Goal: Transaction & Acquisition: Purchase product/service

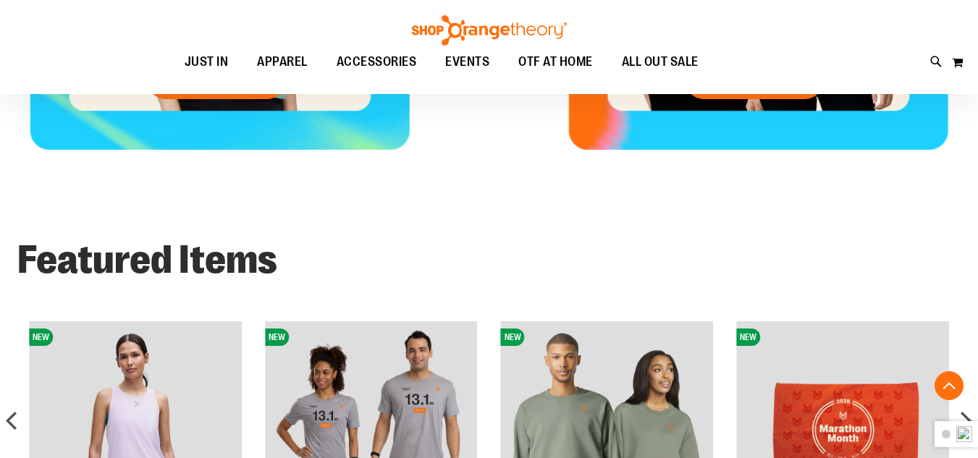
scroll to position [346, 0]
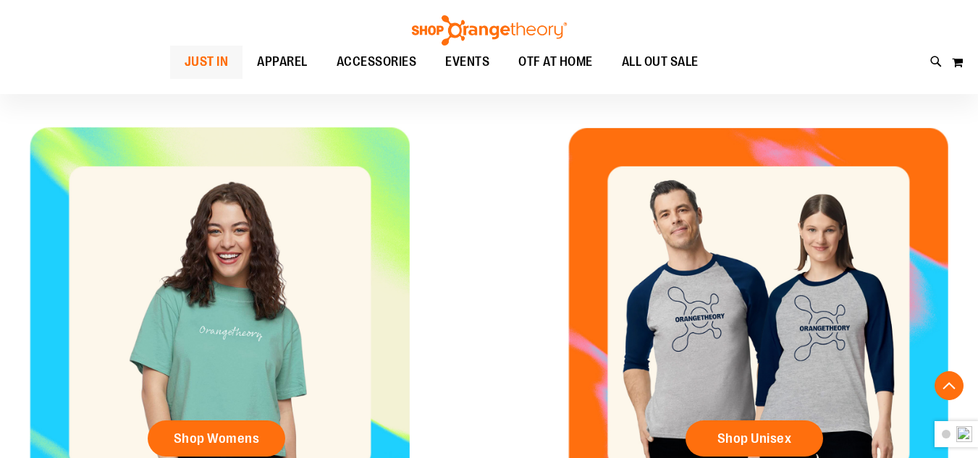
type input "**********"
click at [185, 49] on span "JUST IN" at bounding box center [207, 62] width 44 height 33
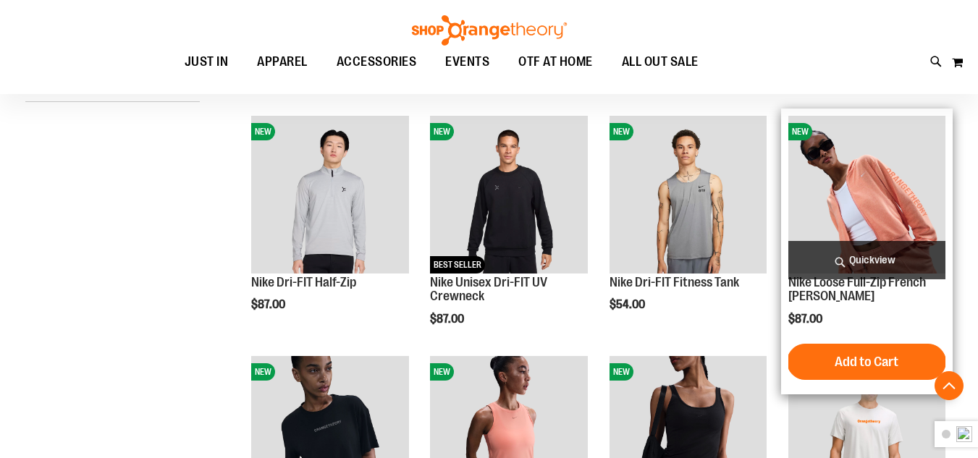
scroll to position [434, 0]
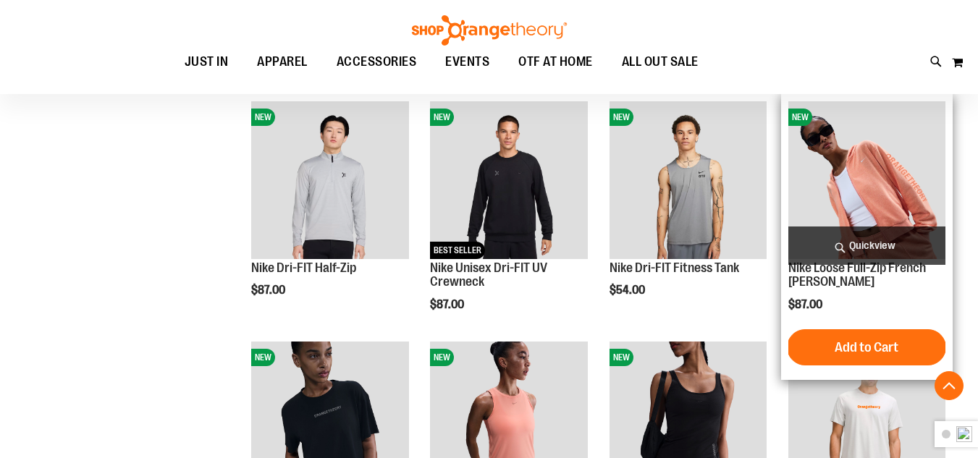
type input "**********"
click at [883, 170] on img "product" at bounding box center [867, 179] width 157 height 157
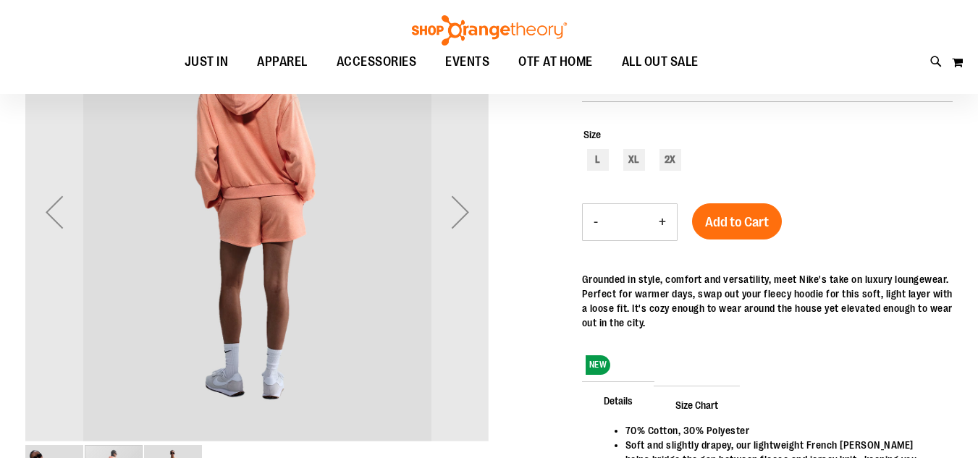
click at [460, 266] on div "Next" at bounding box center [461, 212] width 58 height 464
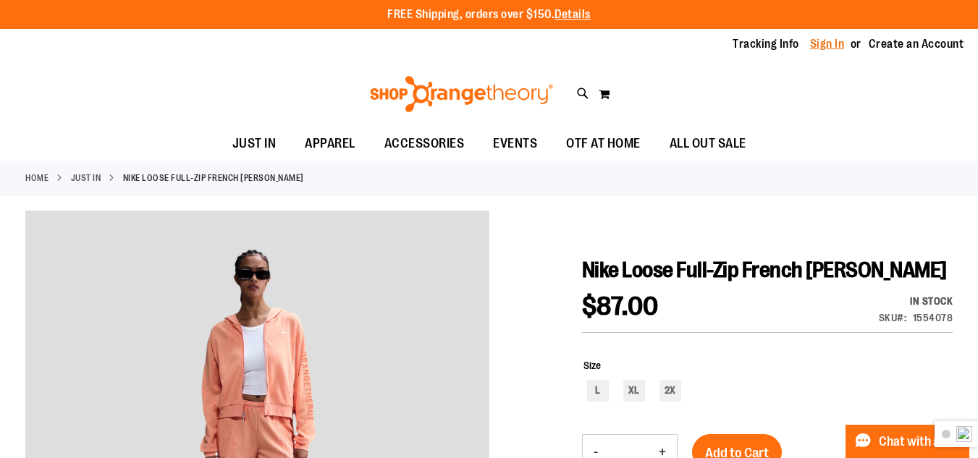
click at [821, 41] on link "Sign In" at bounding box center [827, 44] width 35 height 16
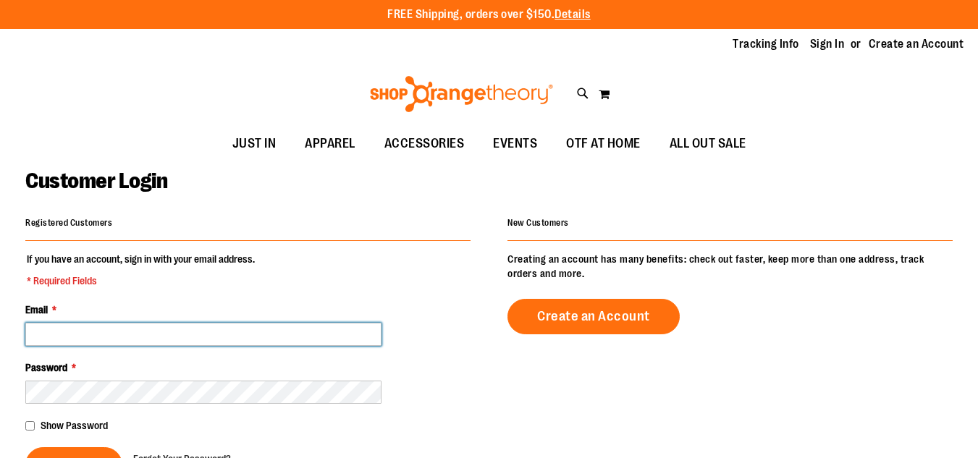
type input "**********"
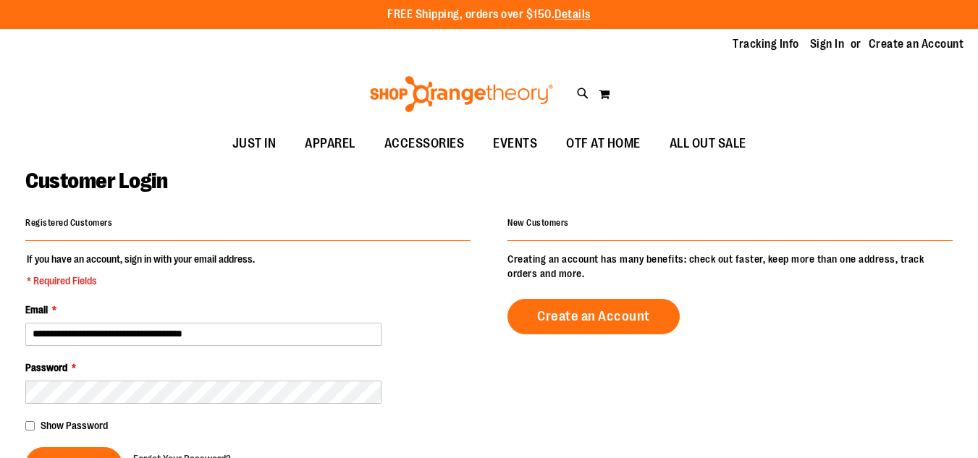
type input "**********"
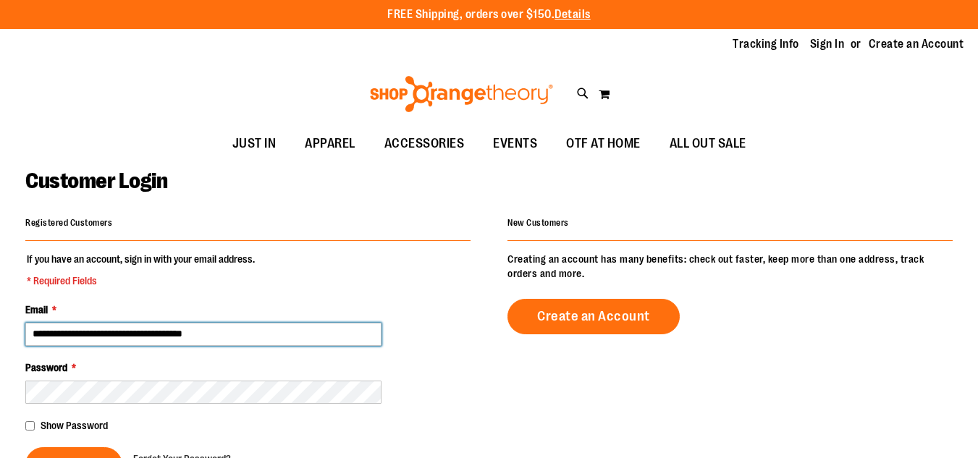
click at [93, 323] on input "**********" at bounding box center [203, 334] width 356 height 23
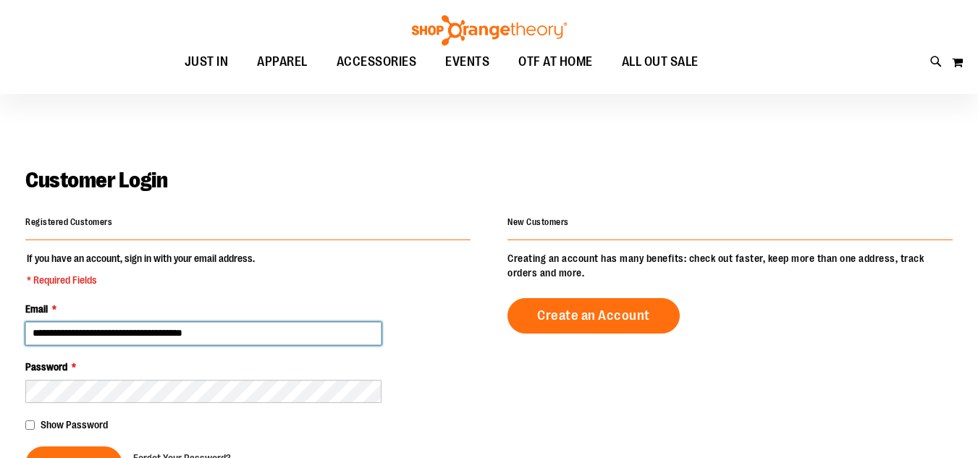
scroll to position [289, 0]
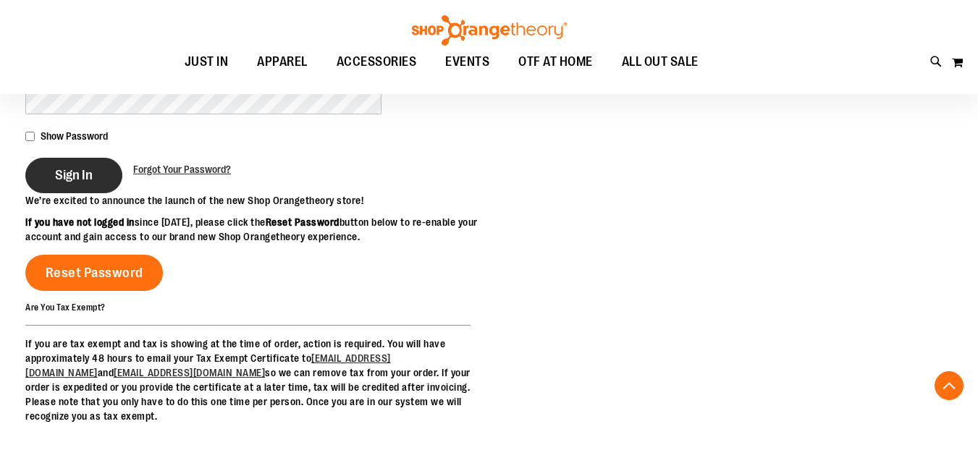
click at [70, 160] on button "Sign In" at bounding box center [73, 175] width 97 height 35
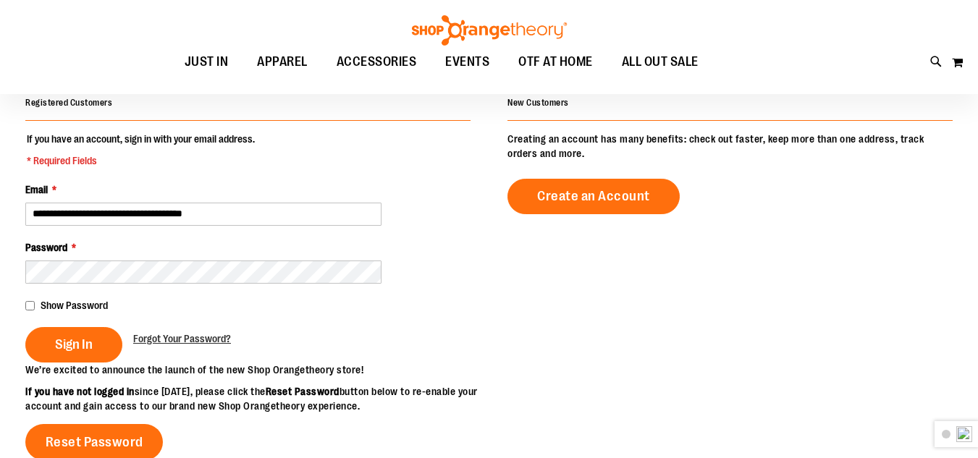
scroll to position [144, 0]
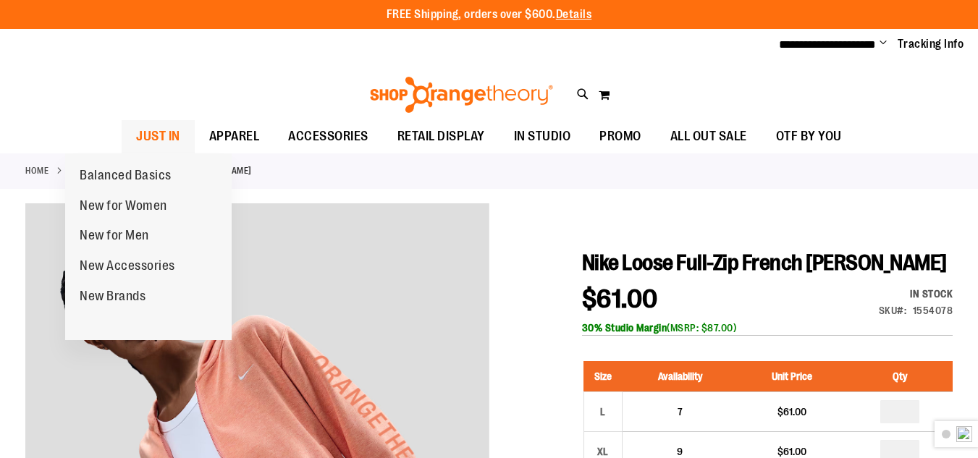
type input "**********"
click at [136, 148] on span "JUST IN" at bounding box center [158, 136] width 44 height 33
click at [136, 131] on span "JUST IN" at bounding box center [158, 136] width 44 height 33
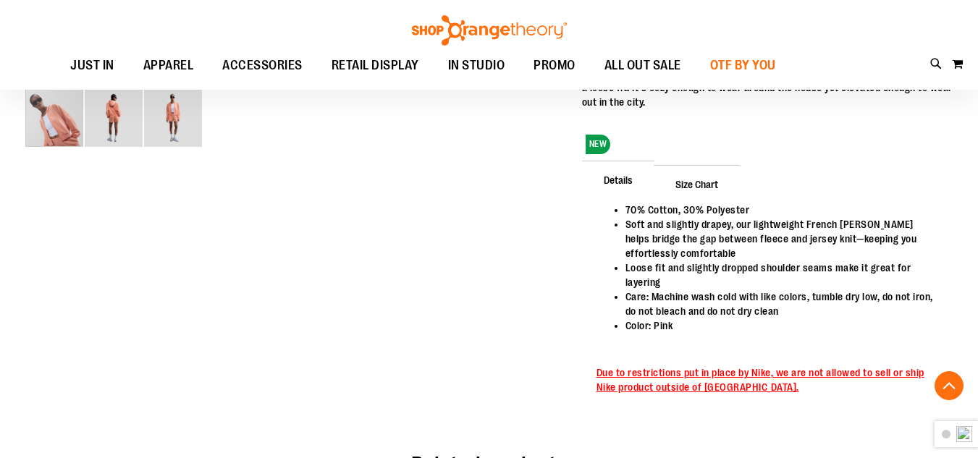
scroll to position [941, 0]
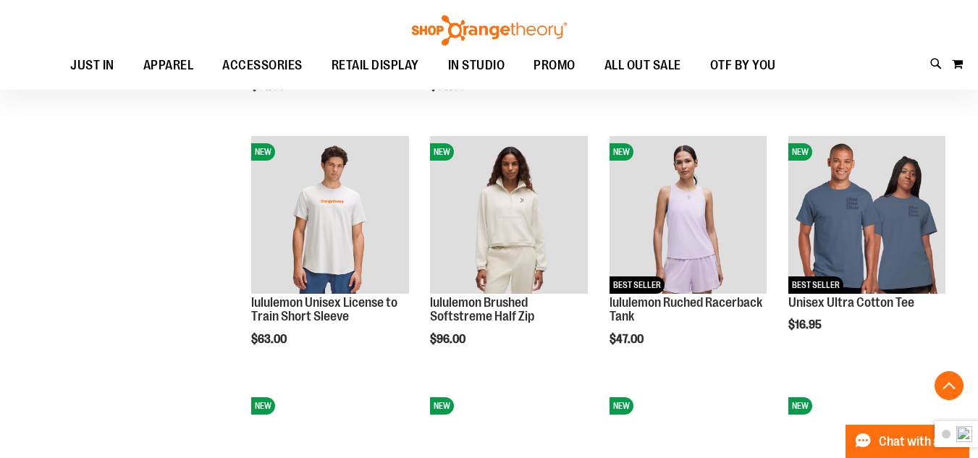
scroll to position [1181, 0]
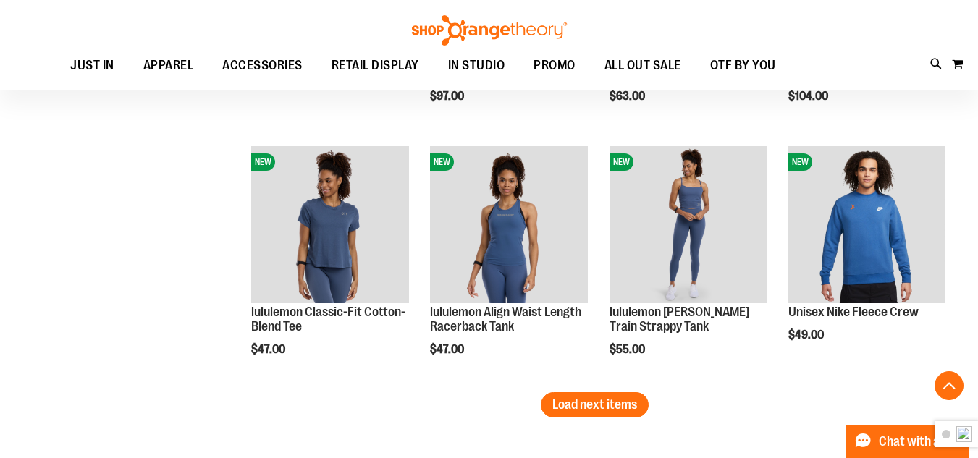
scroll to position [2195, 0]
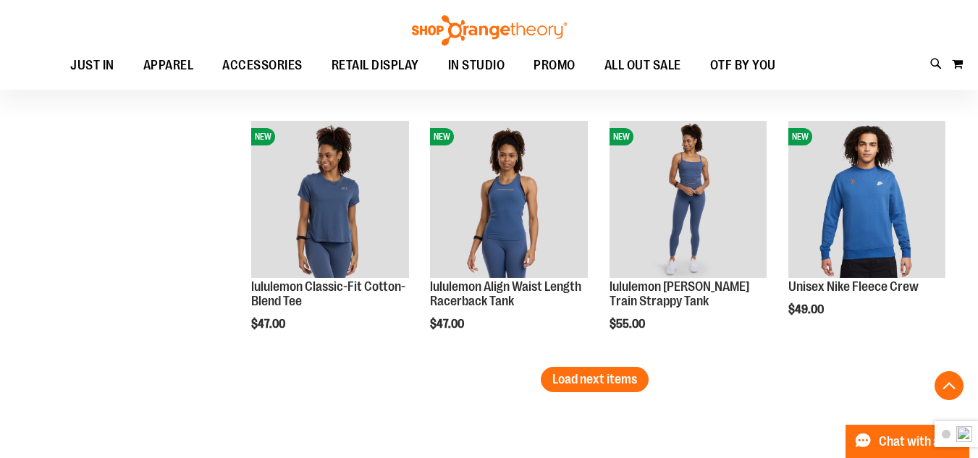
type input "**********"
click at [579, 386] on span "Load next items" at bounding box center [595, 379] width 85 height 14
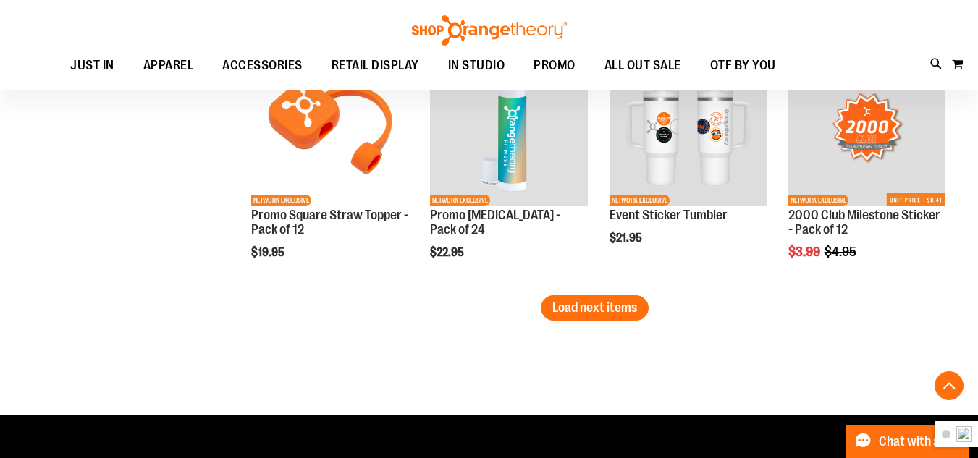
scroll to position [3064, 0]
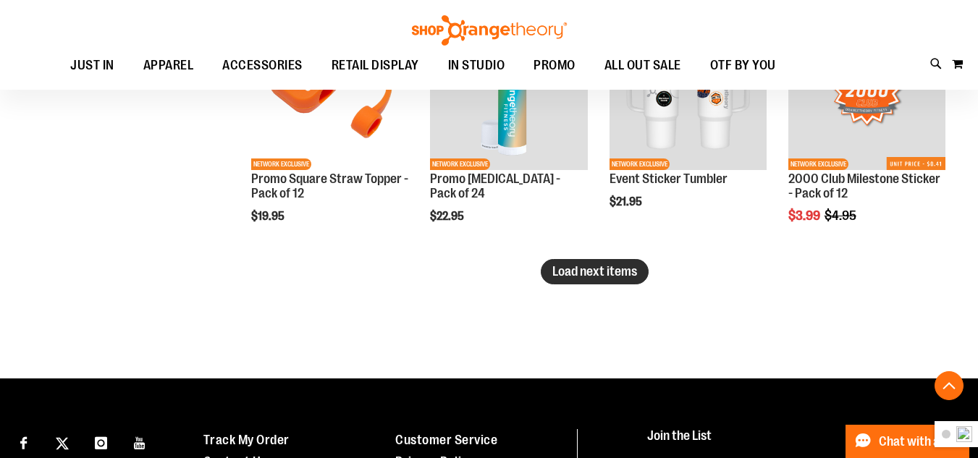
click at [614, 272] on span "Load next items" at bounding box center [595, 271] width 85 height 14
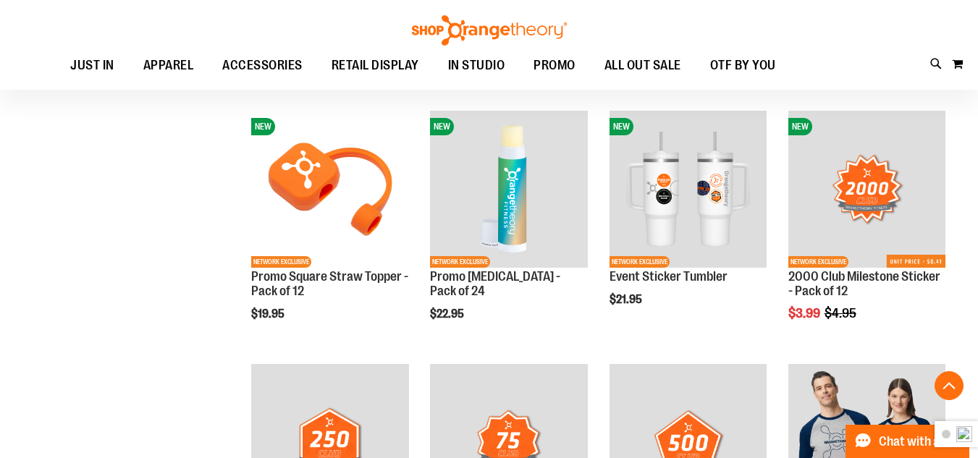
scroll to position [2992, 0]
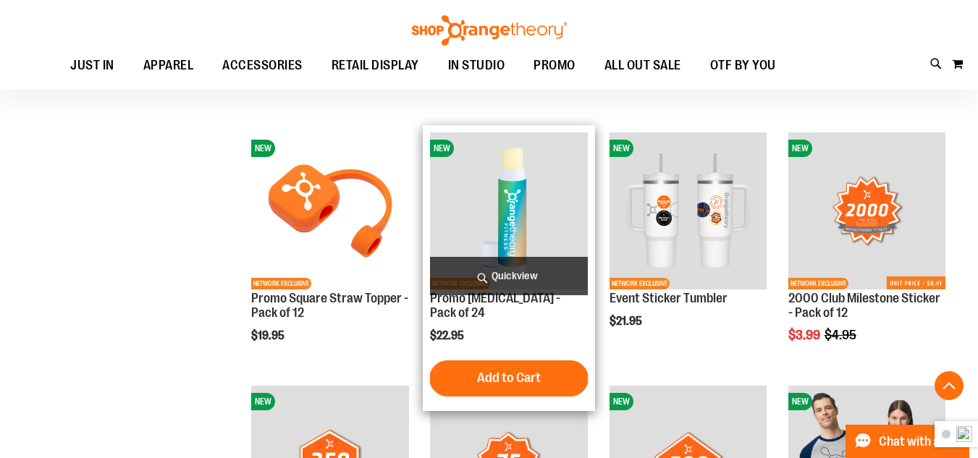
scroll to position [2919, 0]
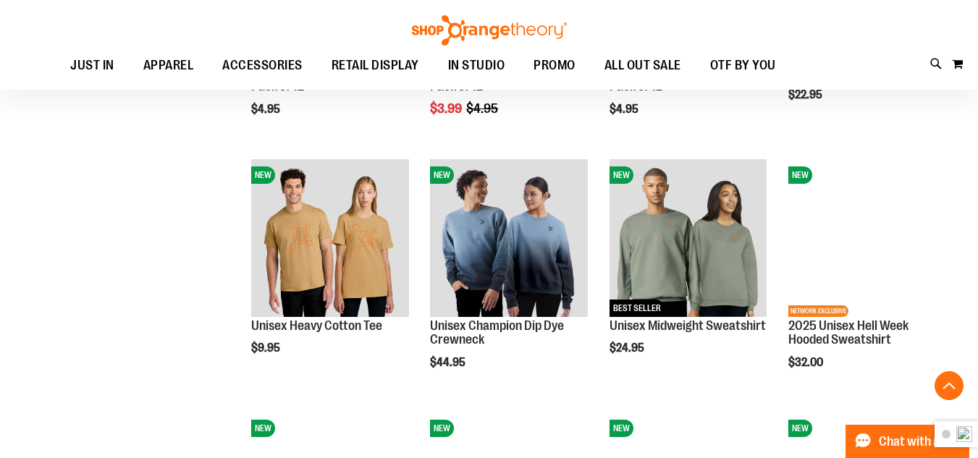
scroll to position [3426, 0]
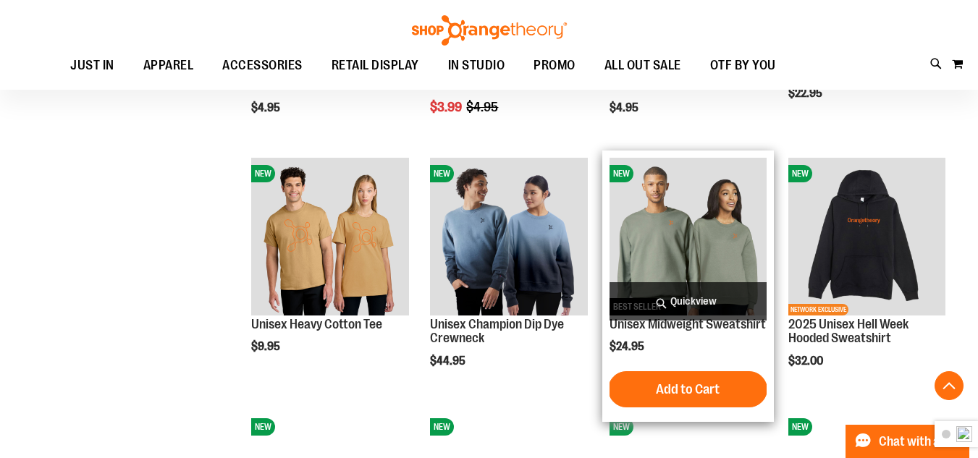
click at [682, 244] on img "product" at bounding box center [688, 236] width 157 height 157
click at [650, 327] on link "Unisex Midweight Sweatshirt" at bounding box center [688, 324] width 156 height 14
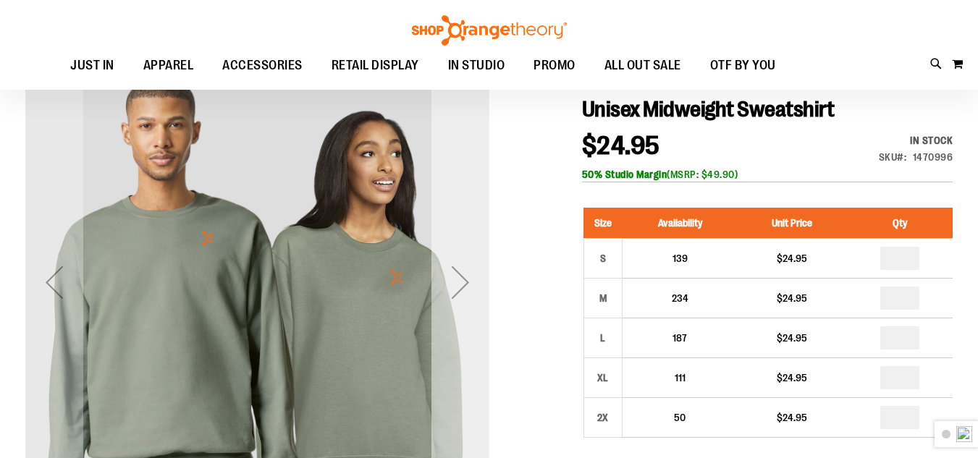
type input "**********"
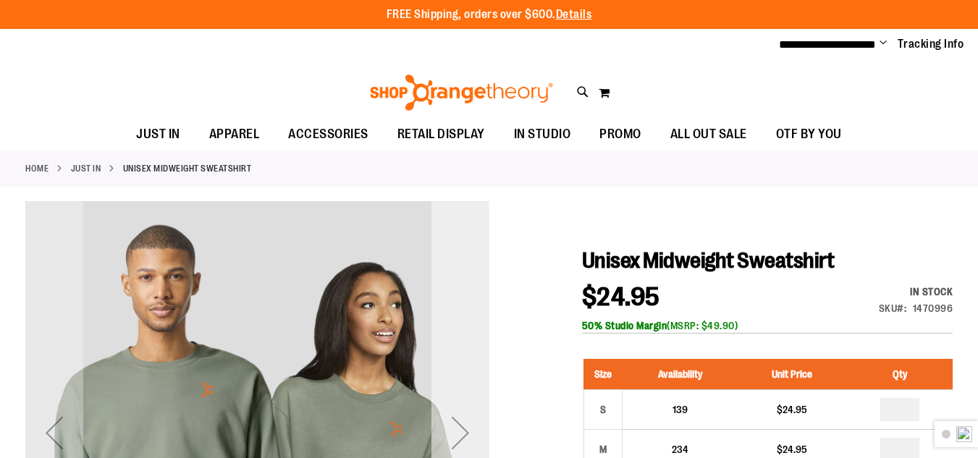
click at [482, 290] on div "Next" at bounding box center [461, 433] width 58 height 464
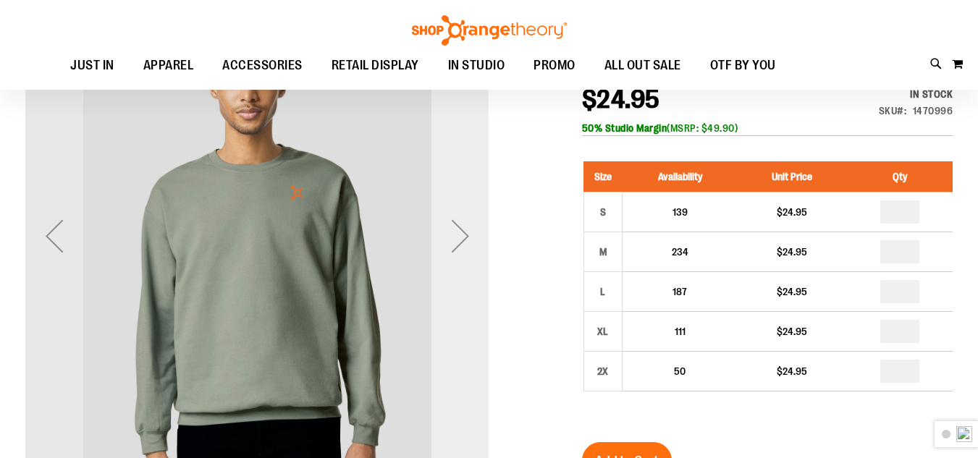
click at [466, 297] on div "Next" at bounding box center [461, 236] width 58 height 464
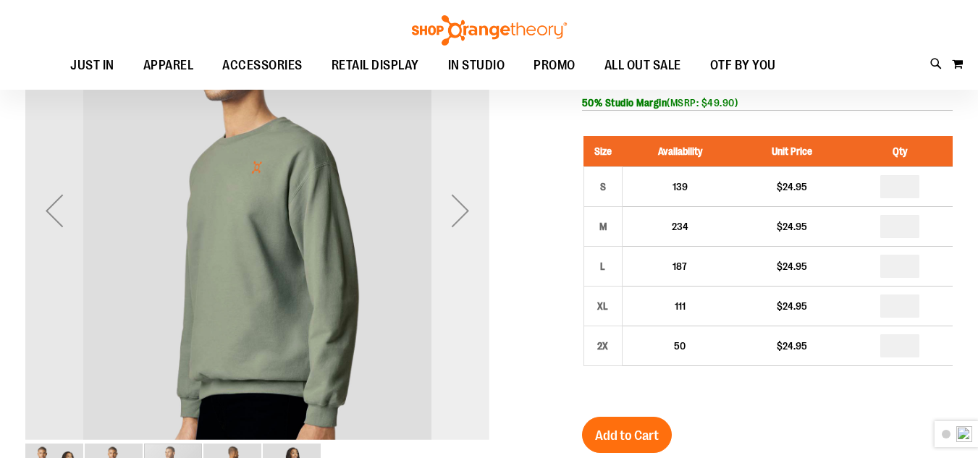
click at [466, 297] on div "Next" at bounding box center [461, 210] width 58 height 464
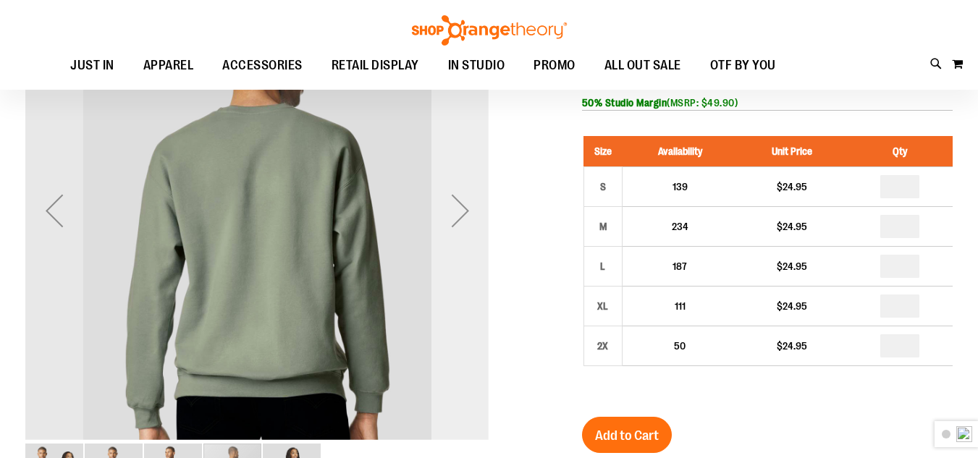
click at [466, 297] on div "Next" at bounding box center [461, 210] width 58 height 464
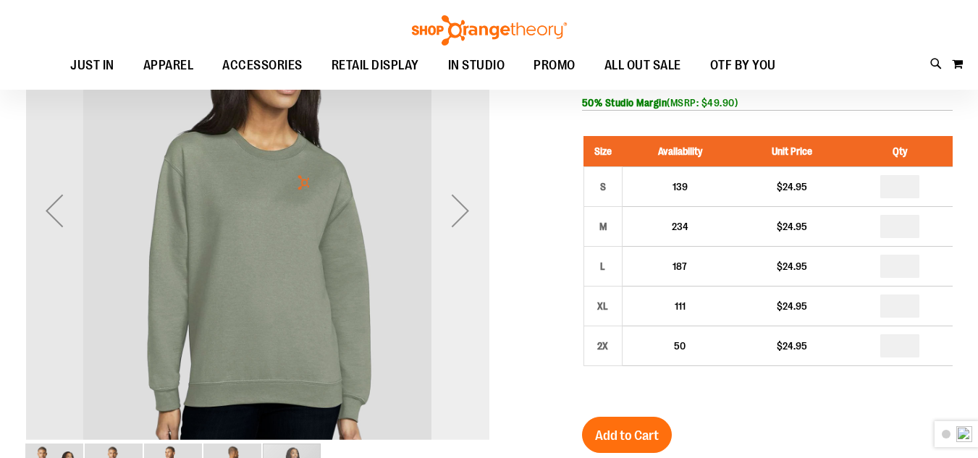
click at [466, 297] on div "Next" at bounding box center [461, 210] width 58 height 464
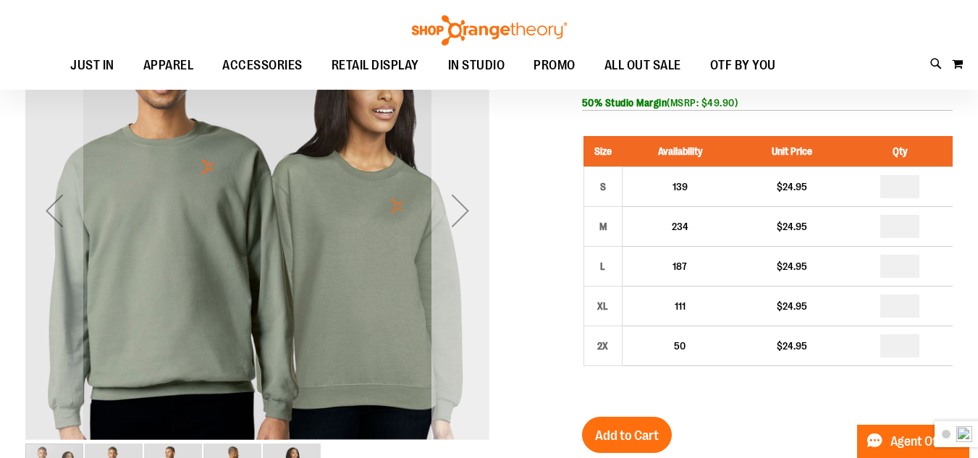
click at [466, 297] on div "Next" at bounding box center [461, 210] width 58 height 464
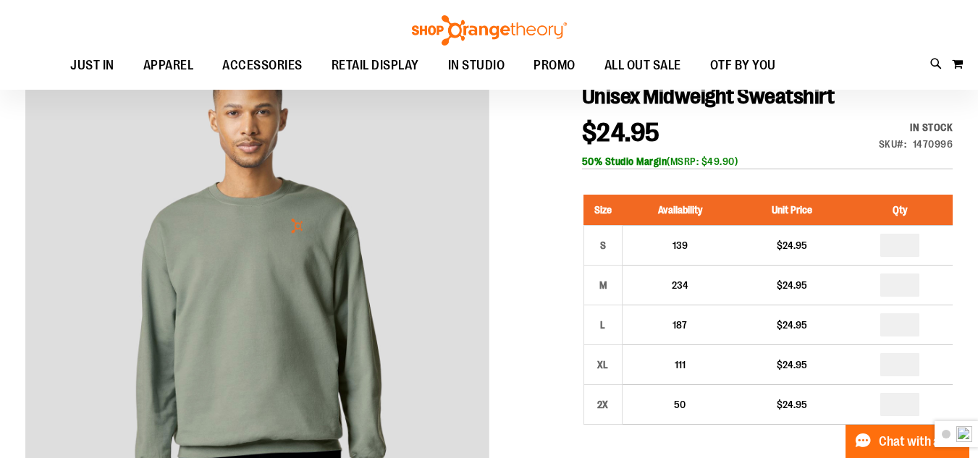
scroll to position [0, 0]
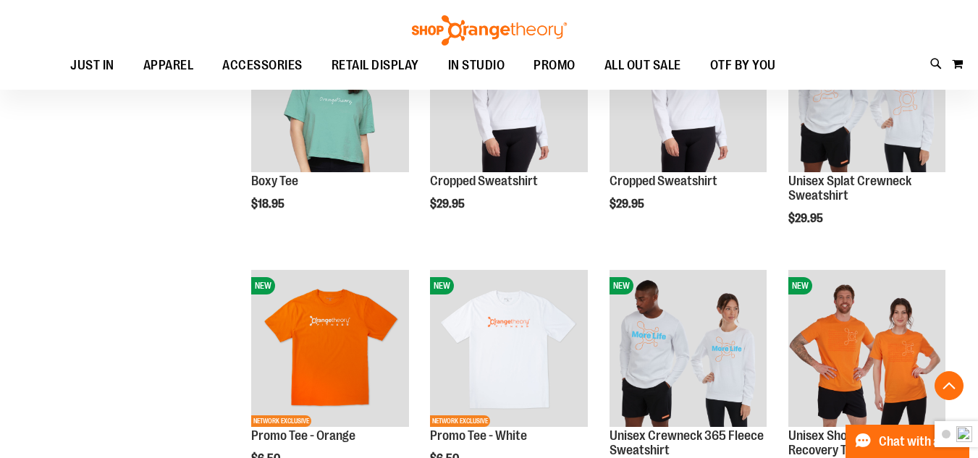
scroll to position [926, 0]
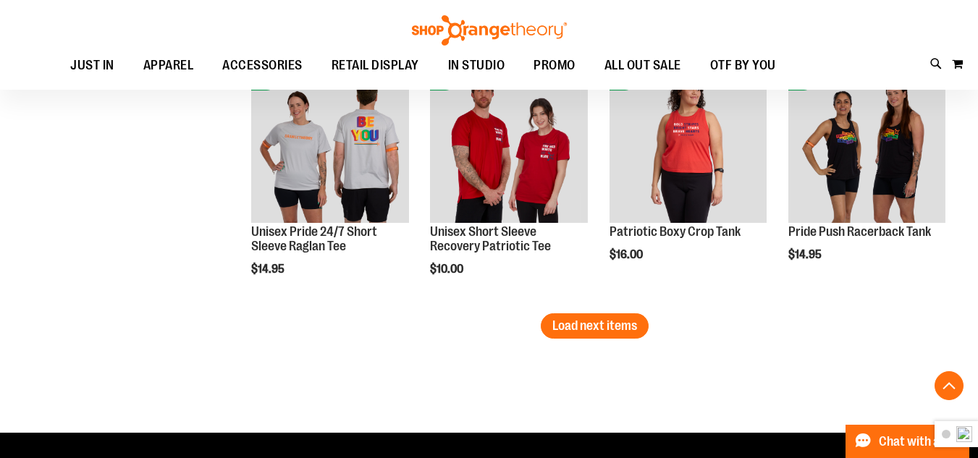
scroll to position [2294, 0]
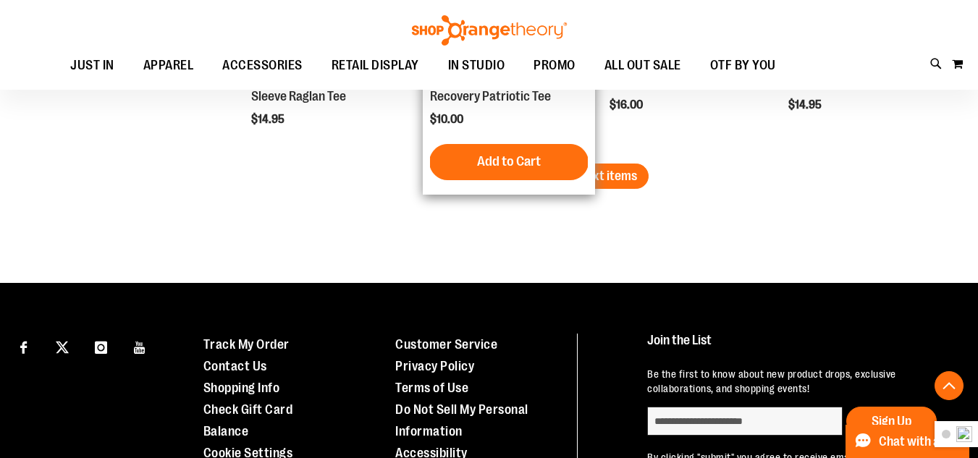
type input "**********"
click at [575, 159] on button "Add to Cart" at bounding box center [508, 162] width 159 height 36
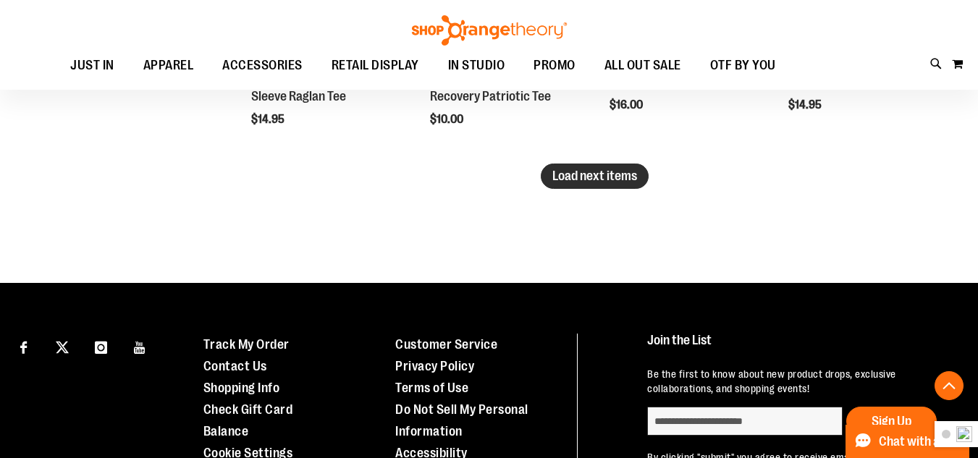
click at [620, 181] on span "Load next items" at bounding box center [595, 176] width 85 height 14
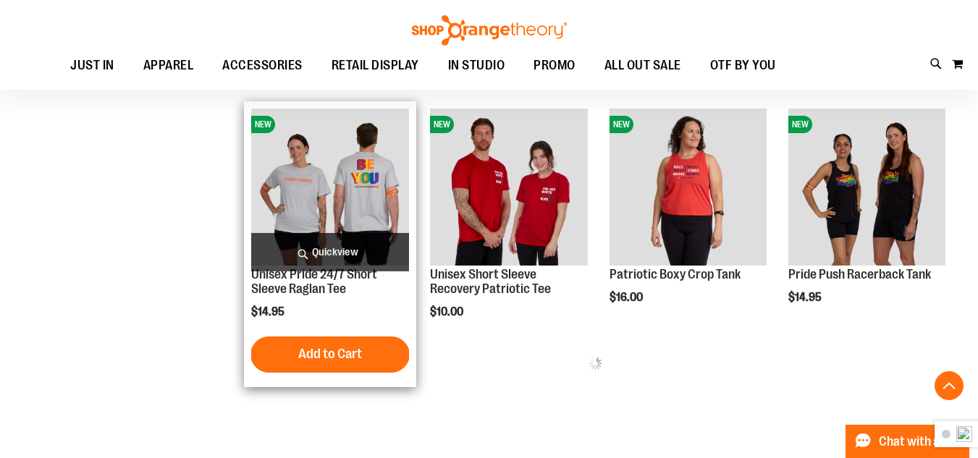
scroll to position [2076, 0]
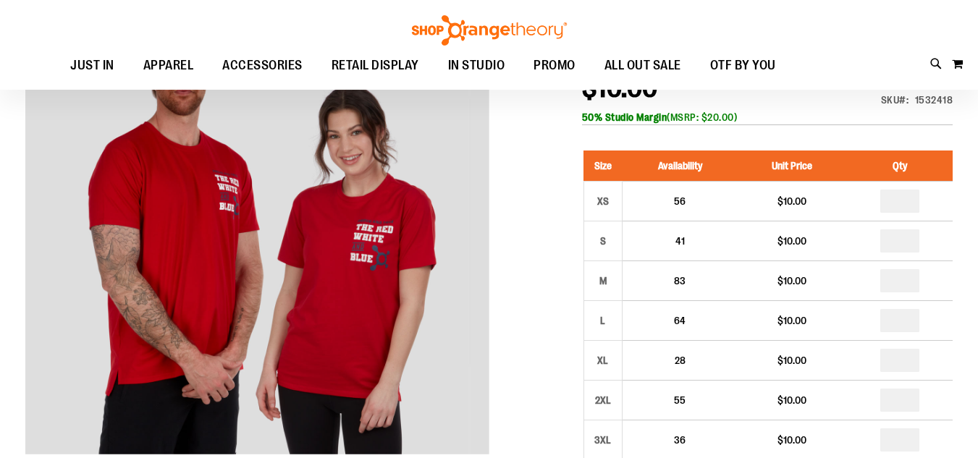
scroll to position [57, 0]
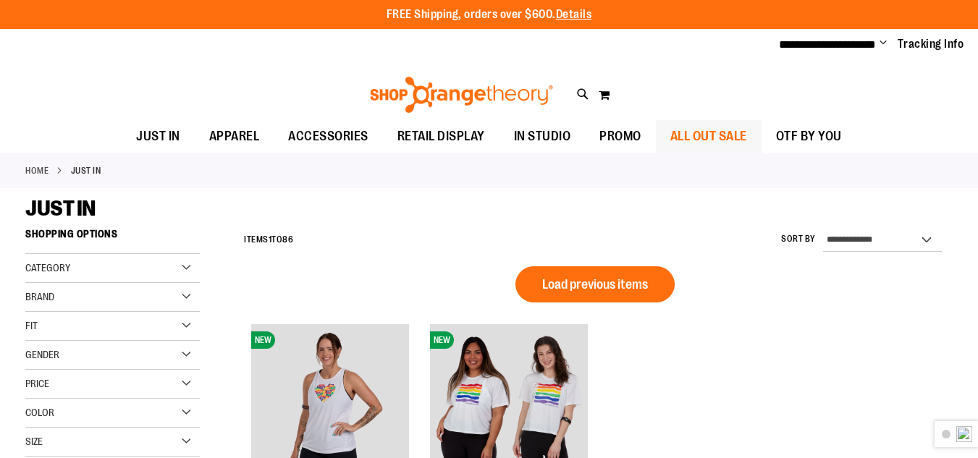
type input "**********"
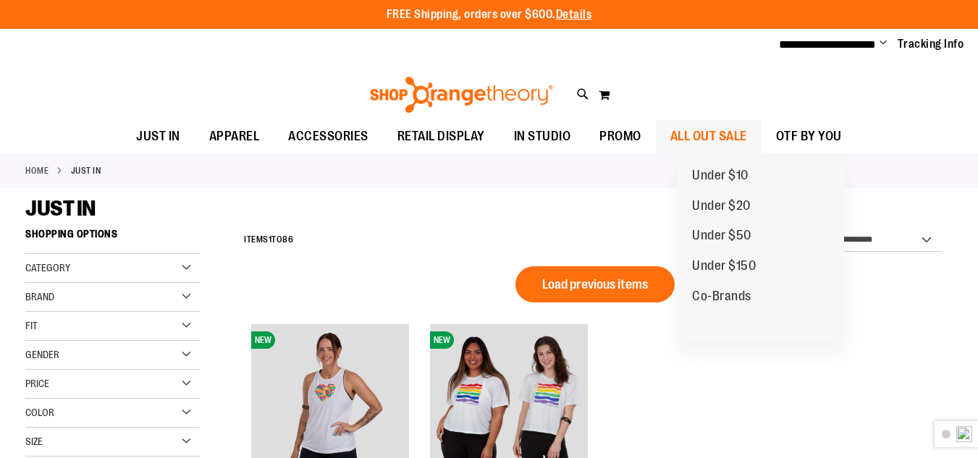
click at [747, 135] on span "ALL OUT SALE" at bounding box center [709, 136] width 77 height 33
click at [747, 138] on span "ALL OUT SALE" at bounding box center [709, 136] width 77 height 33
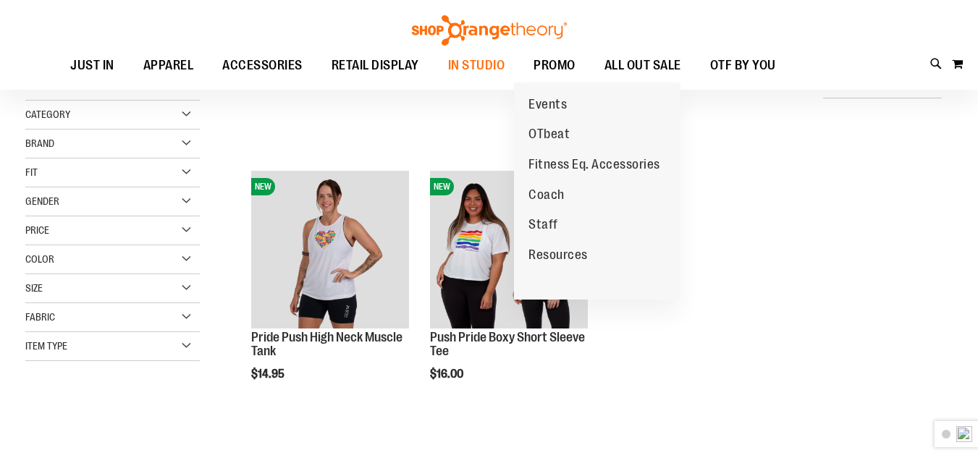
scroll to position [72, 0]
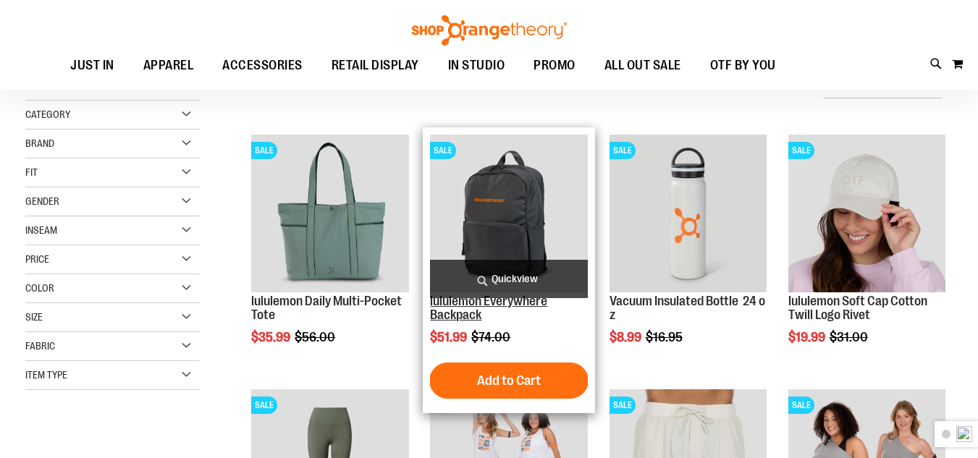
scroll to position [147, 0]
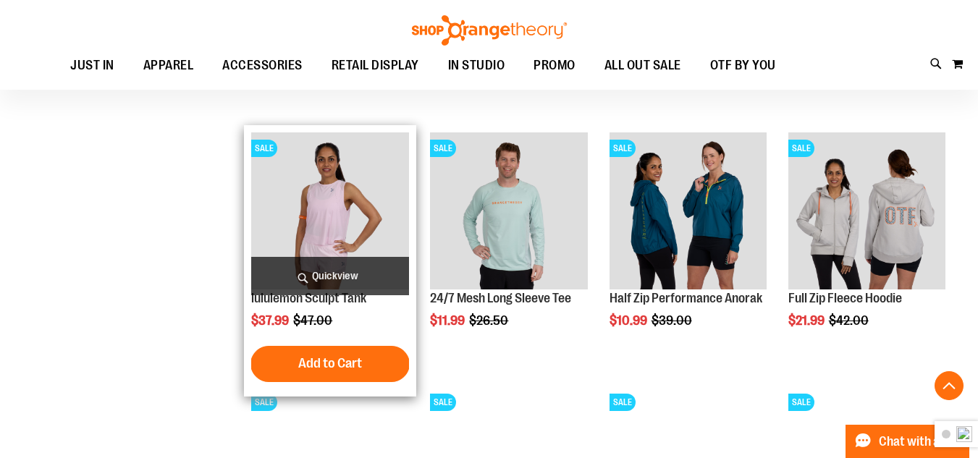
scroll to position [944, 0]
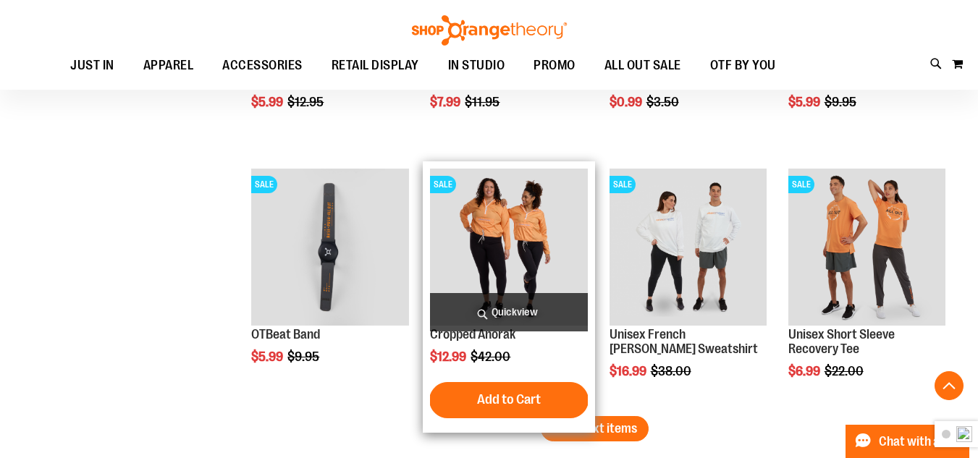
scroll to position [2030, 0]
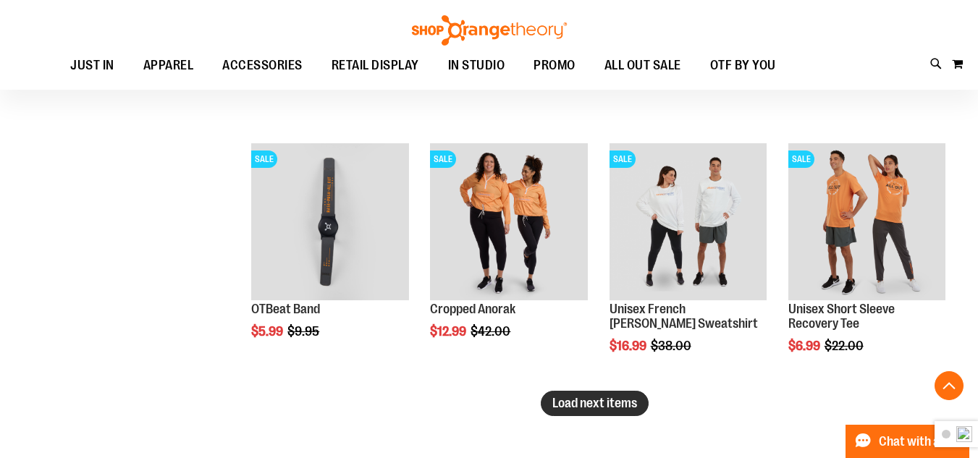
type input "**********"
click at [618, 403] on span "Load next items" at bounding box center [595, 403] width 85 height 14
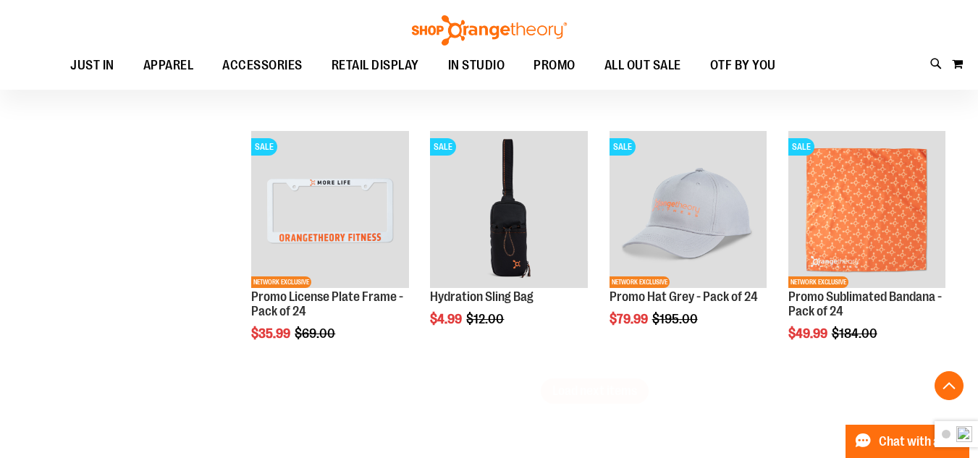
scroll to position [2827, 0]
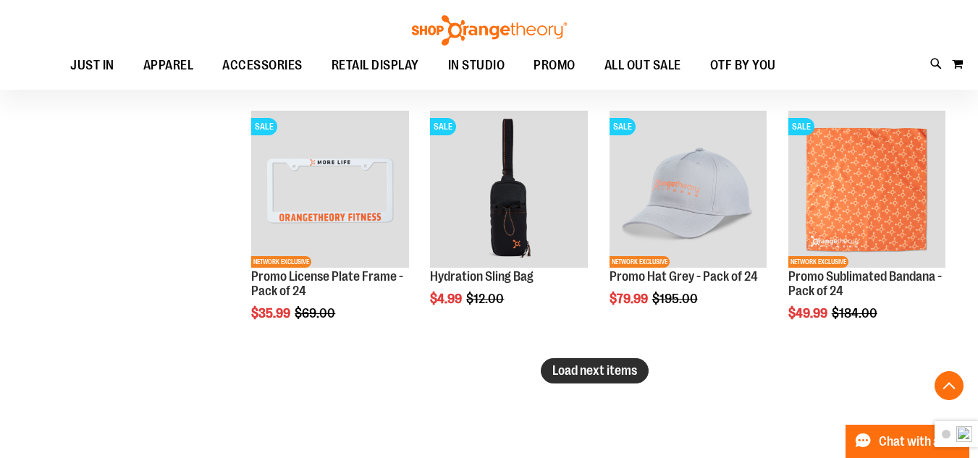
click at [560, 371] on span "Load next items" at bounding box center [595, 371] width 85 height 14
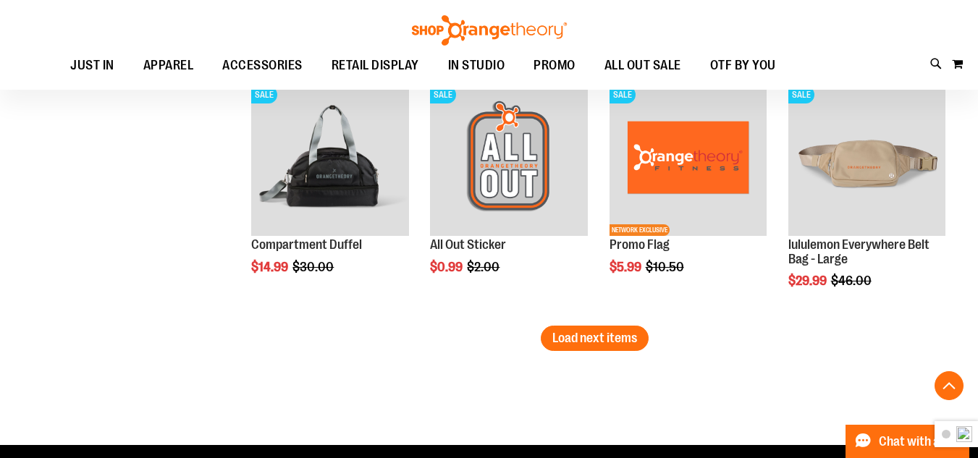
scroll to position [3696, 0]
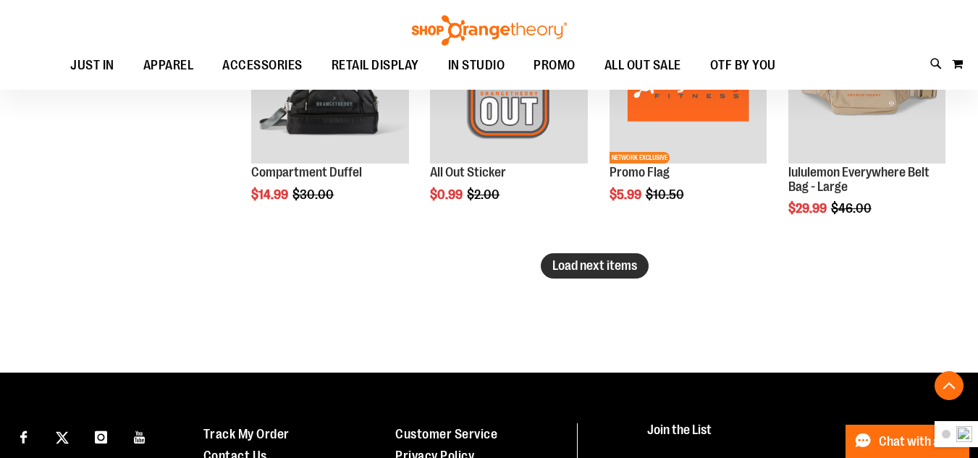
click at [633, 271] on span "Load next items" at bounding box center [595, 266] width 85 height 14
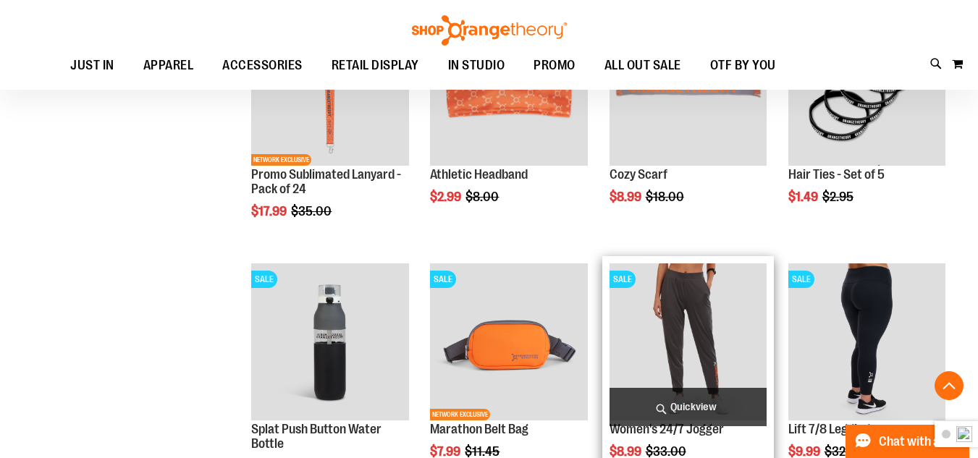
scroll to position [4348, 0]
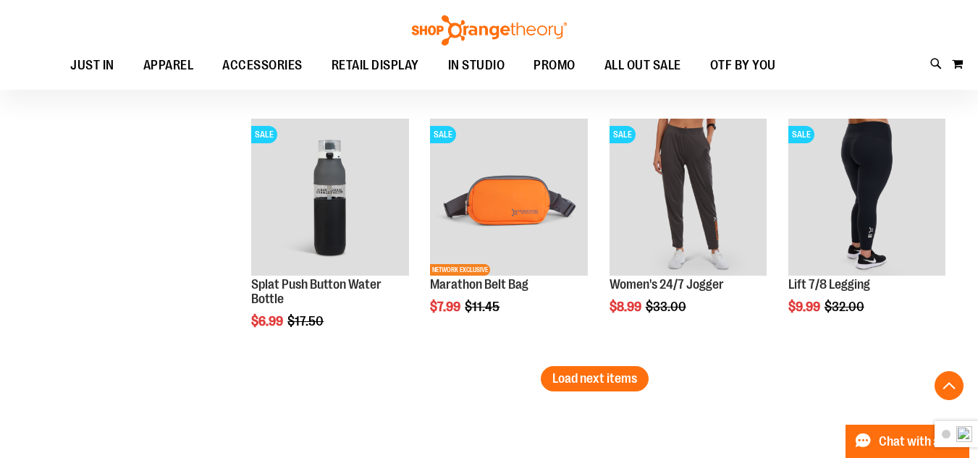
click at [612, 381] on span "Load next items" at bounding box center [595, 379] width 85 height 14
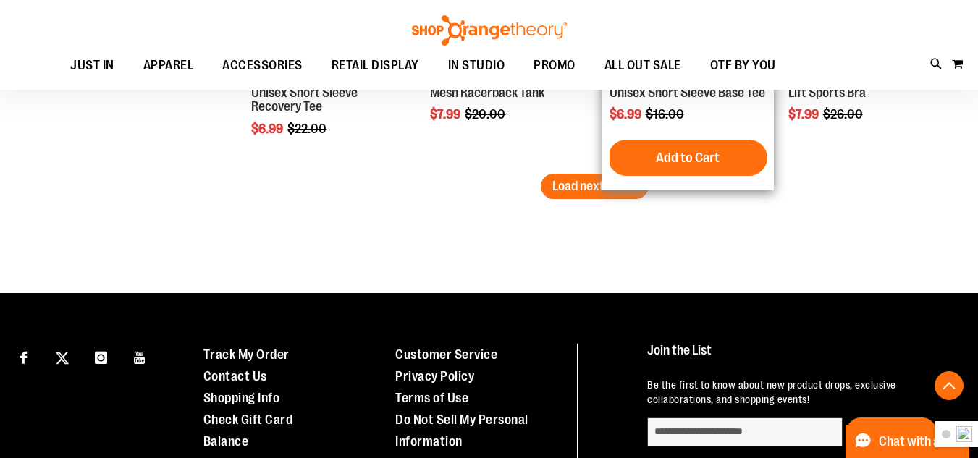
scroll to position [5217, 0]
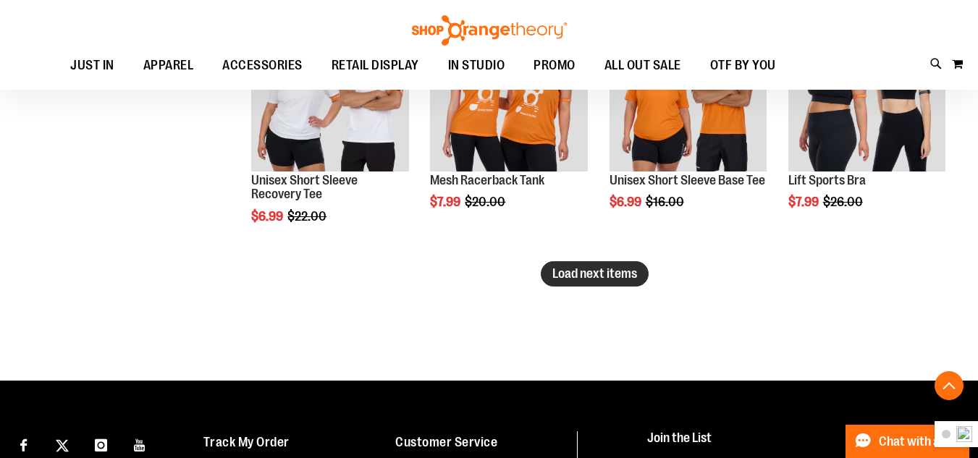
click at [555, 273] on span "Load next items" at bounding box center [595, 274] width 85 height 14
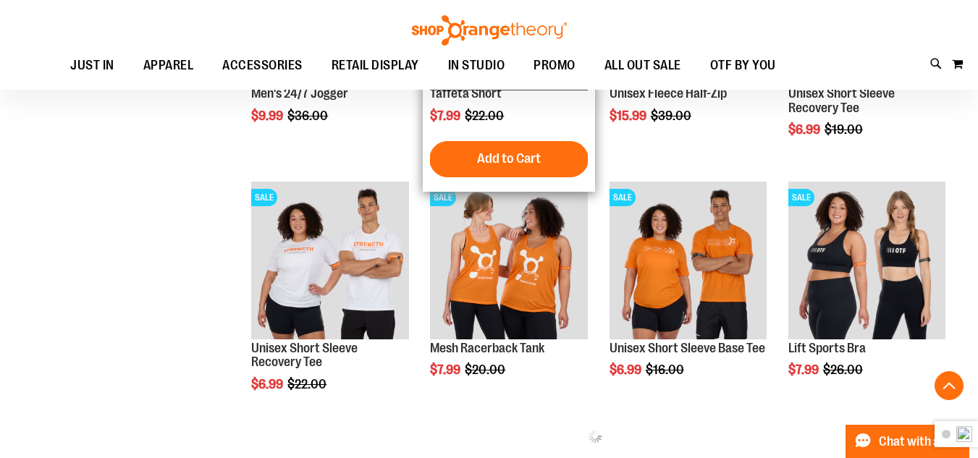
scroll to position [5072, 0]
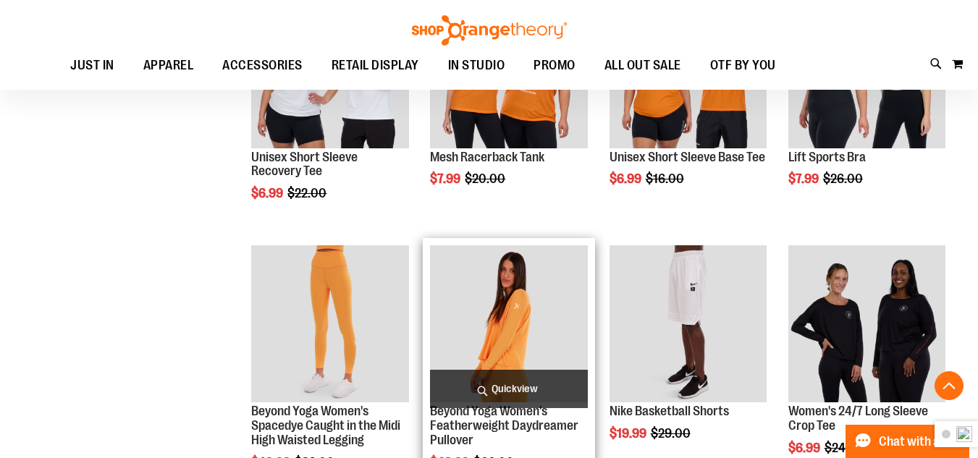
scroll to position [5289, 0]
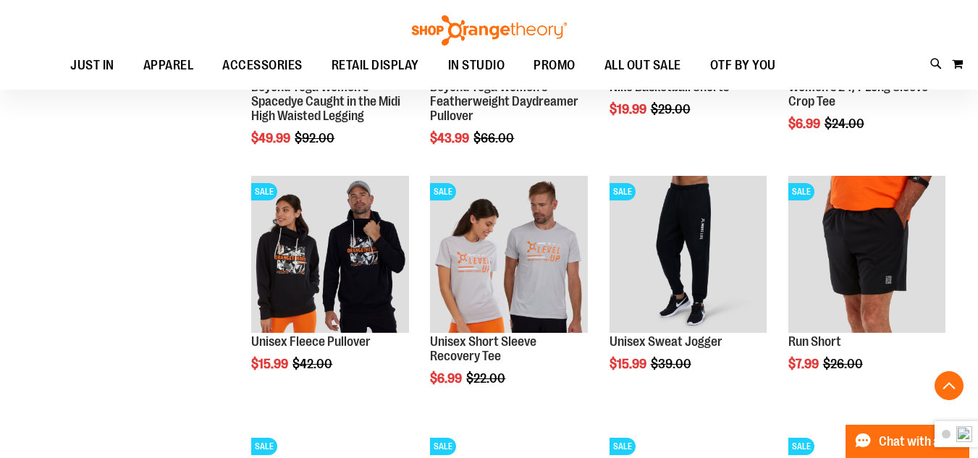
scroll to position [5579, 0]
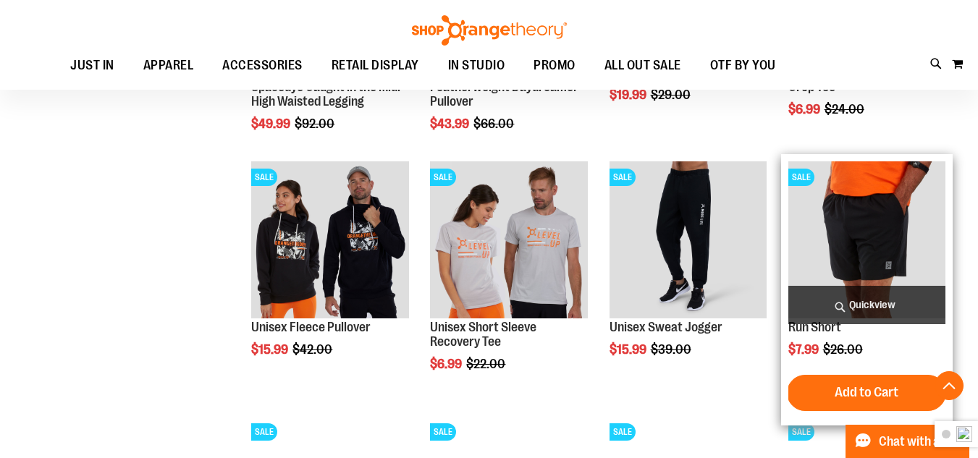
click at [877, 259] on img "product" at bounding box center [867, 240] width 157 height 157
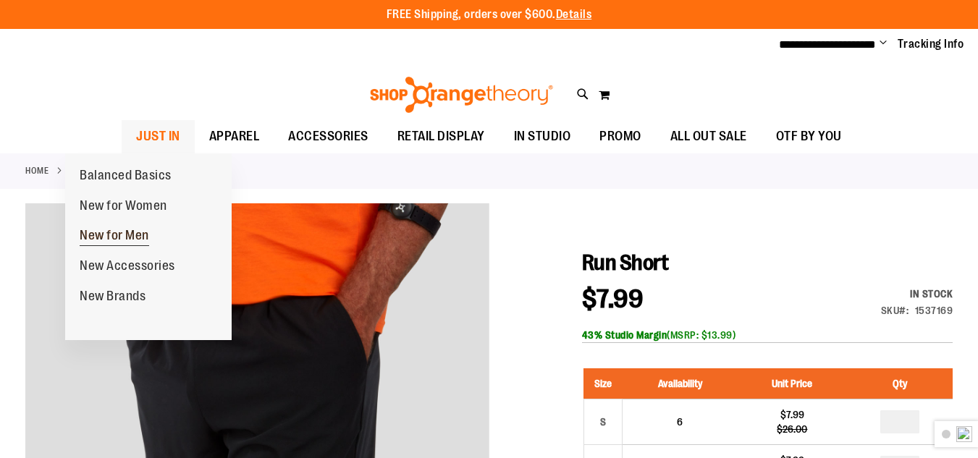
type input "**********"
click at [118, 230] on span "New for Men" at bounding box center [115, 237] width 70 height 18
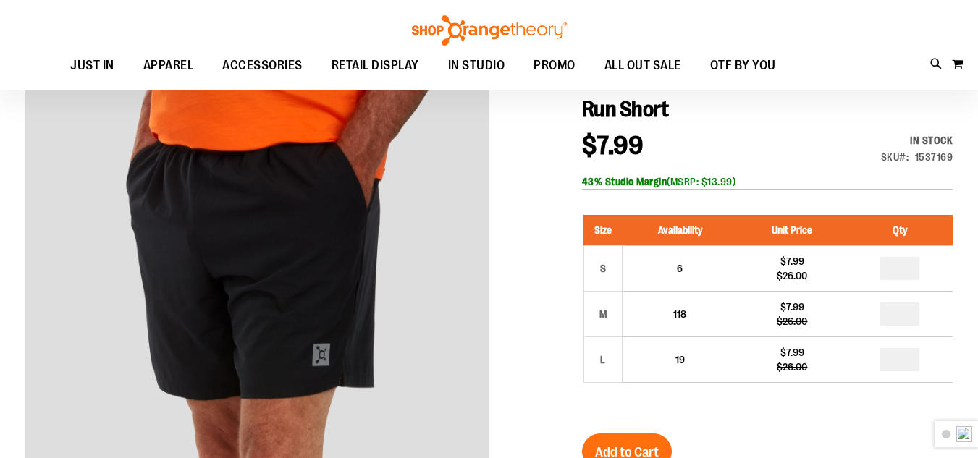
scroll to position [72, 0]
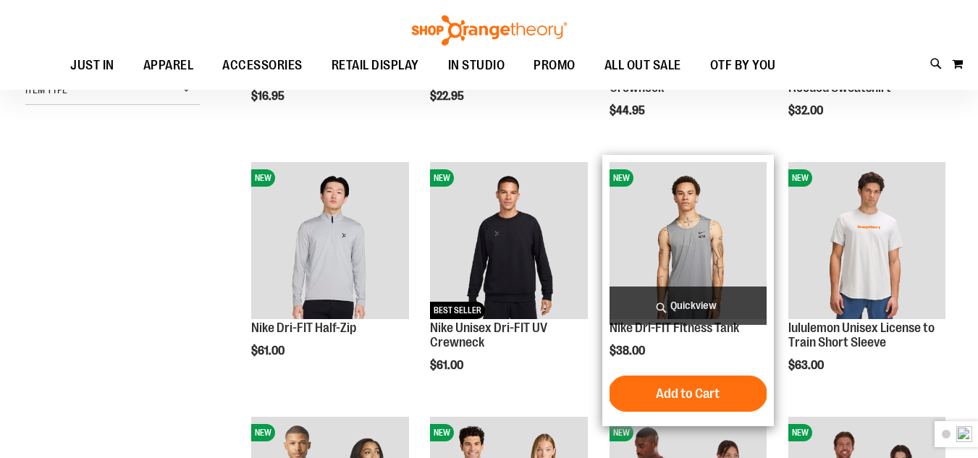
scroll to position [217, 0]
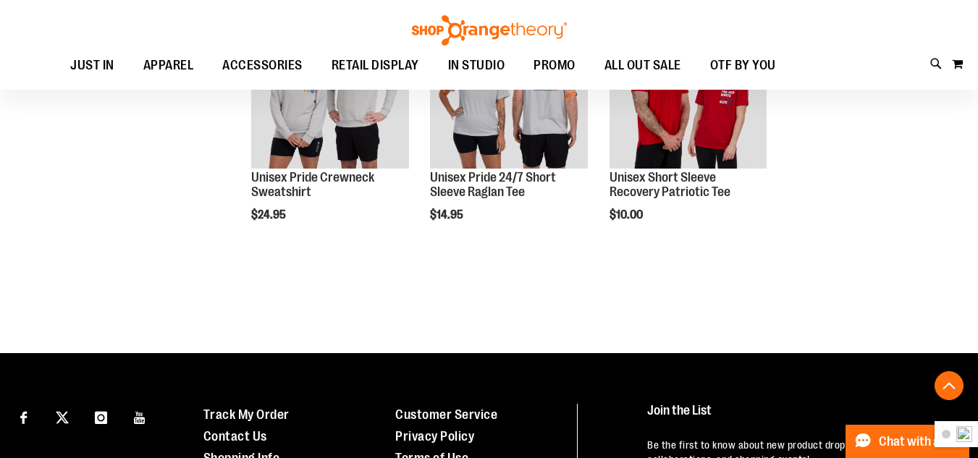
scroll to position [1882, 0]
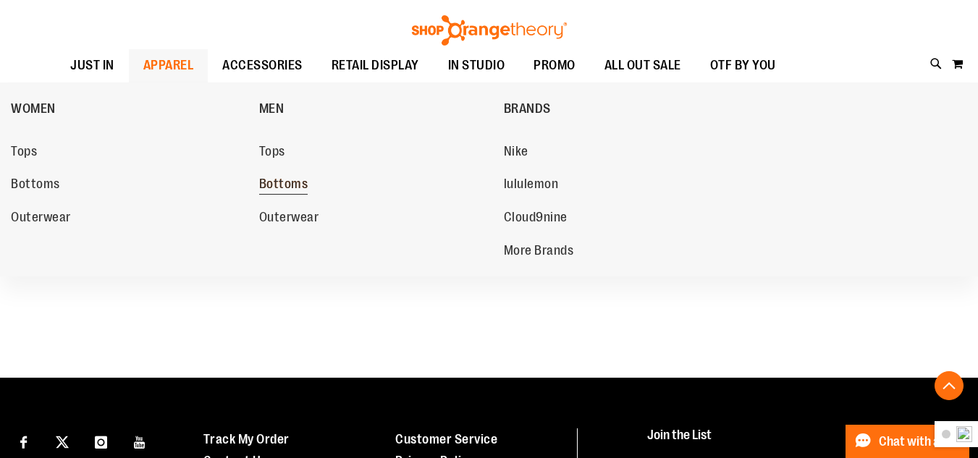
type input "**********"
click at [288, 180] on span "Bottoms" at bounding box center [283, 186] width 49 height 18
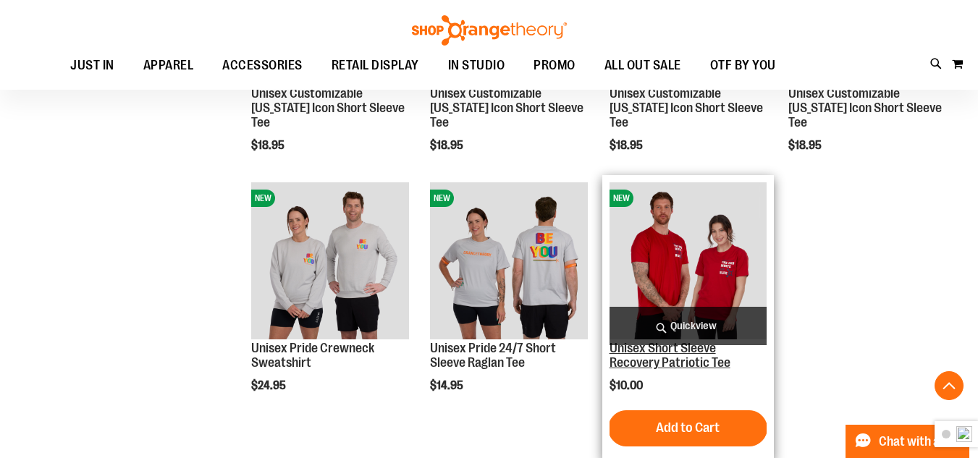
scroll to position [1665, 0]
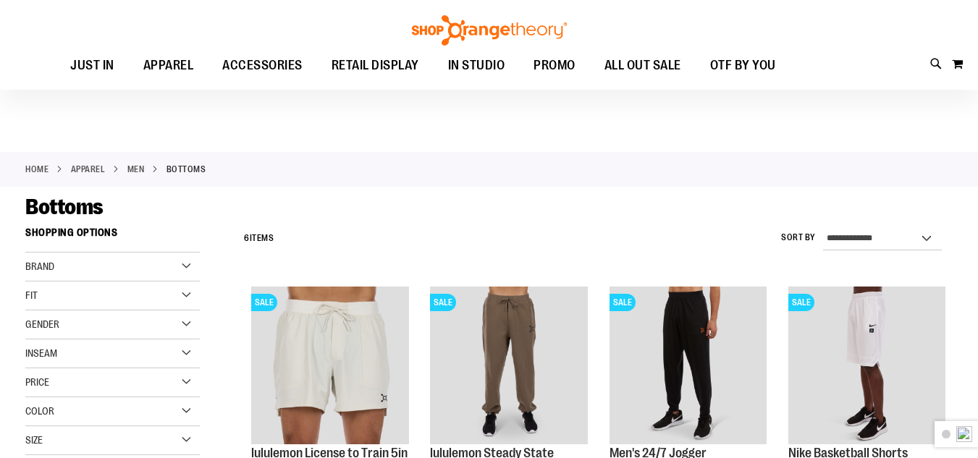
scroll to position [144, 0]
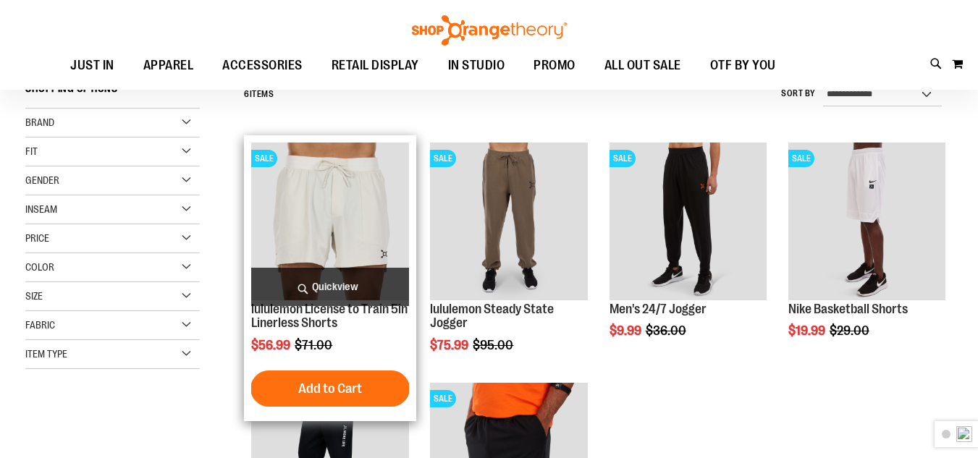
type input "**********"
click at [360, 221] on img "product" at bounding box center [329, 221] width 157 height 157
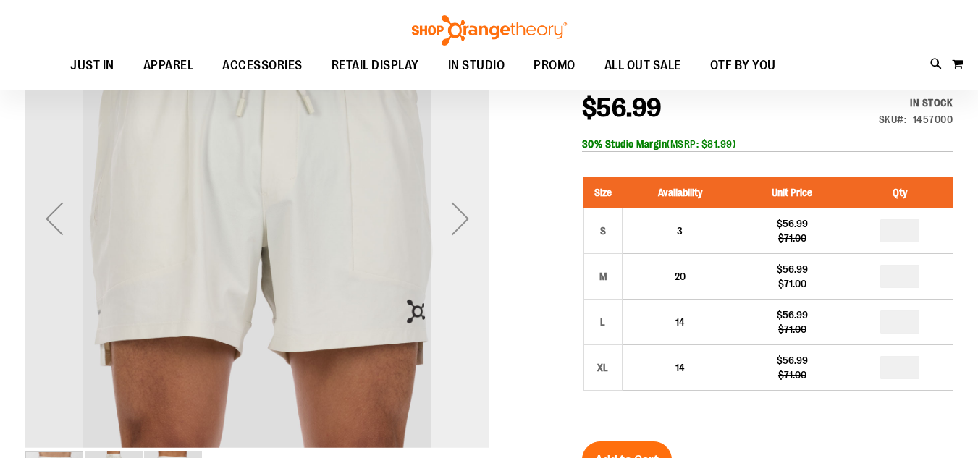
type input "**********"
click at [476, 242] on div "Next" at bounding box center [461, 218] width 58 height 464
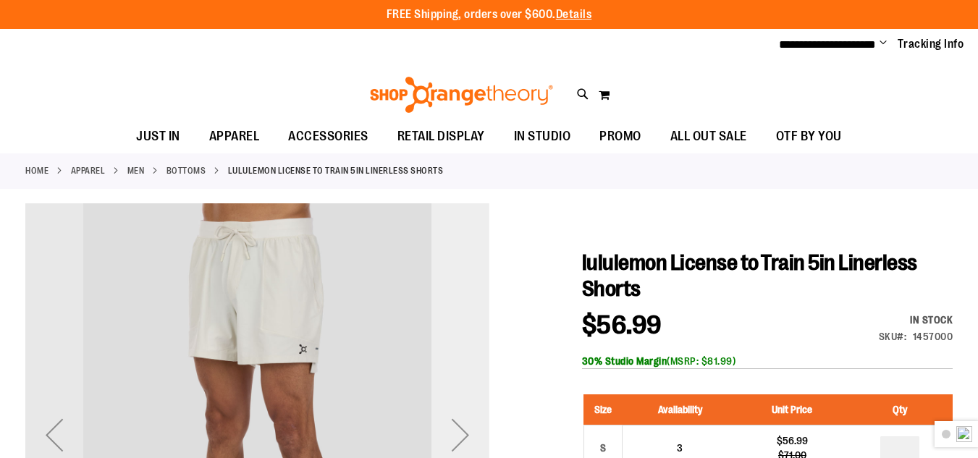
click at [477, 280] on div "Next" at bounding box center [461, 436] width 58 height 464
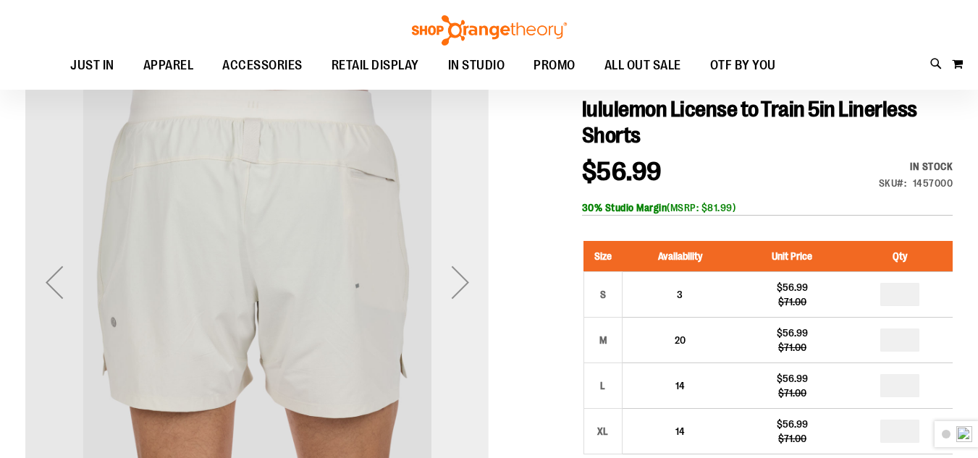
scroll to position [72, 0]
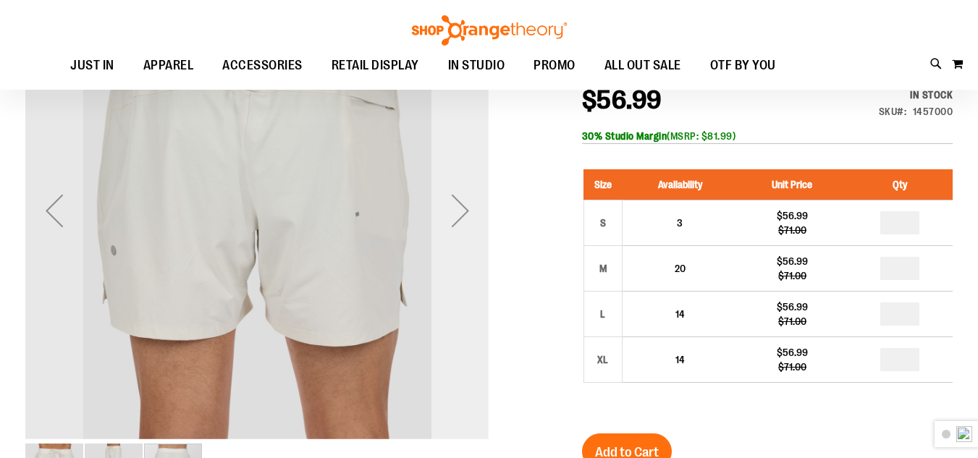
click at [477, 280] on div "Next" at bounding box center [461, 210] width 58 height 464
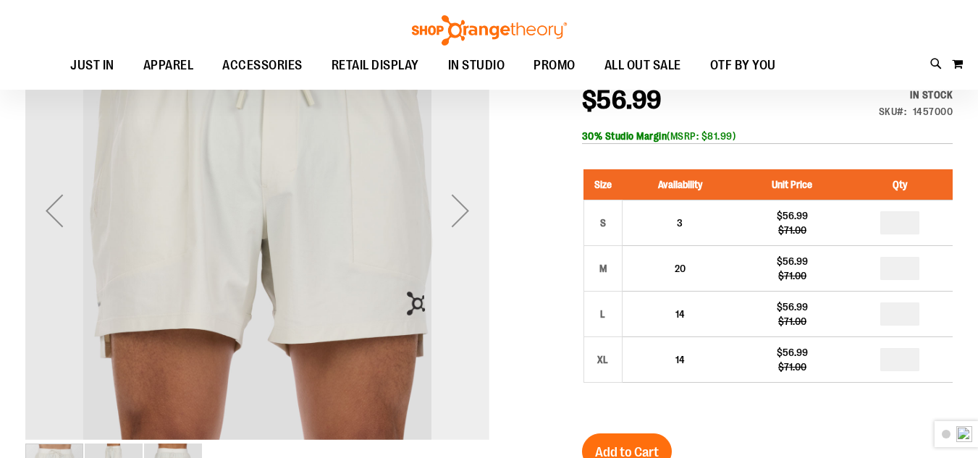
click at [477, 274] on div "Next" at bounding box center [461, 210] width 58 height 464
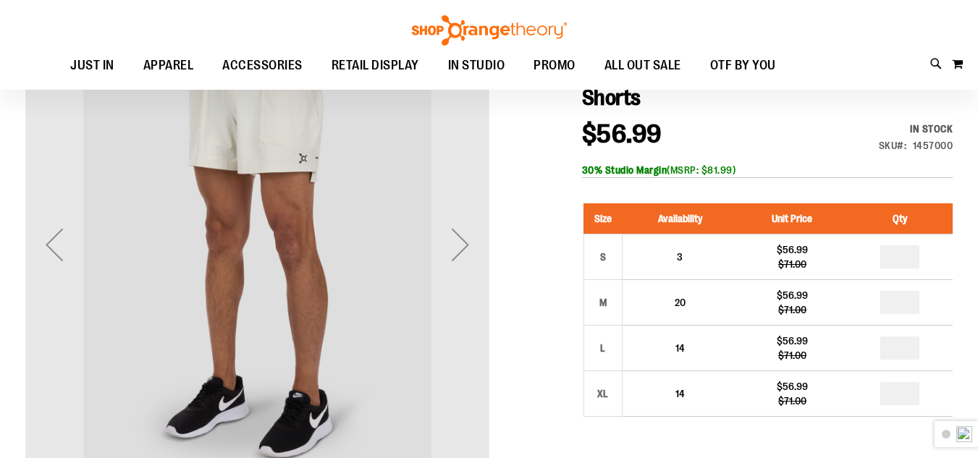
scroll to position [144, 0]
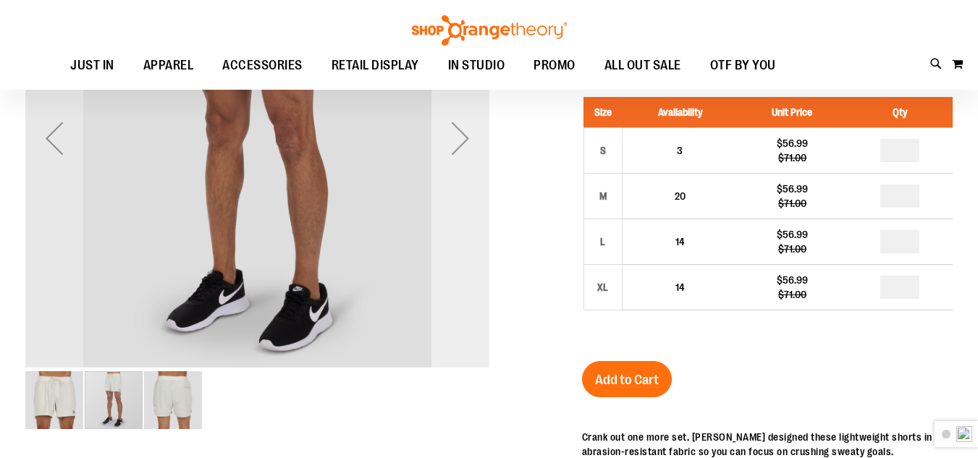
click at [471, 255] on div "Next" at bounding box center [461, 138] width 58 height 464
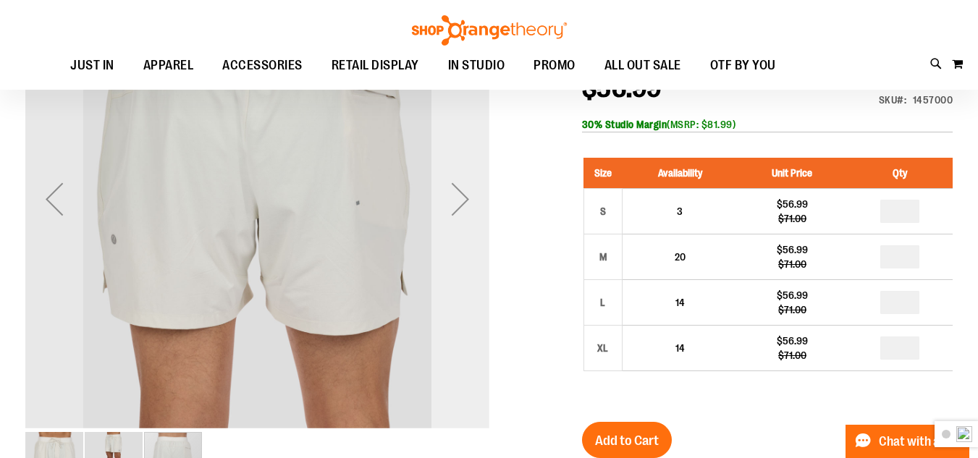
scroll to position [0, 0]
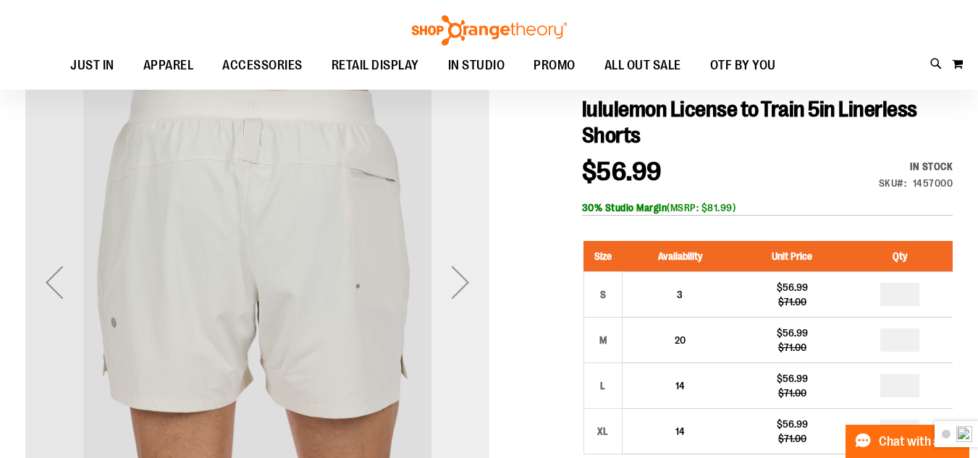
click at [474, 255] on div "Next" at bounding box center [461, 282] width 58 height 464
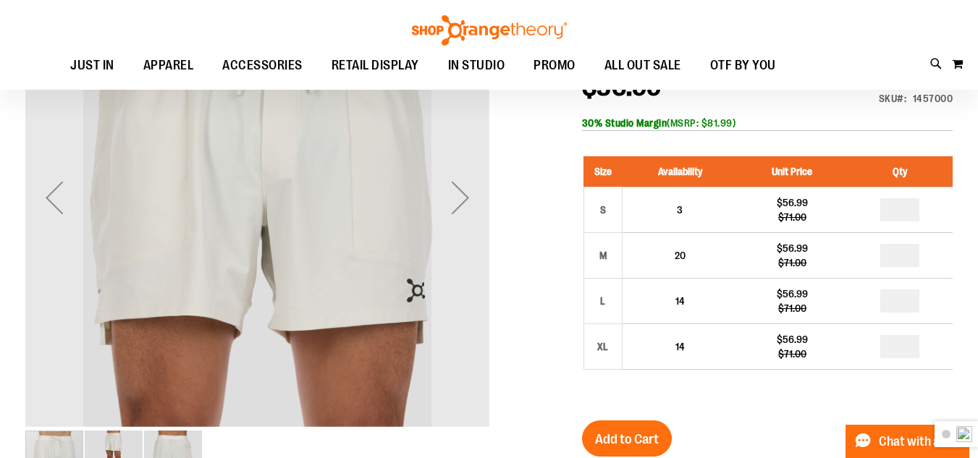
scroll to position [217, 0]
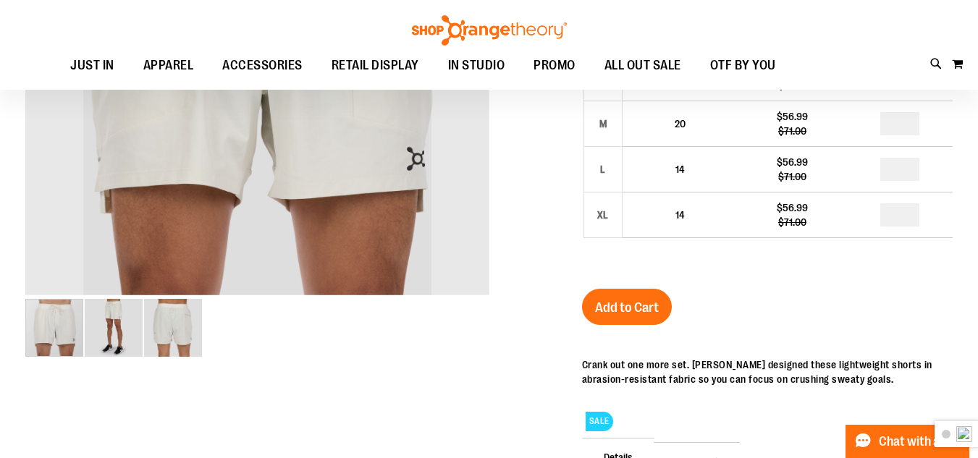
click at [98, 328] on img "image 2 of 3" at bounding box center [114, 328] width 58 height 58
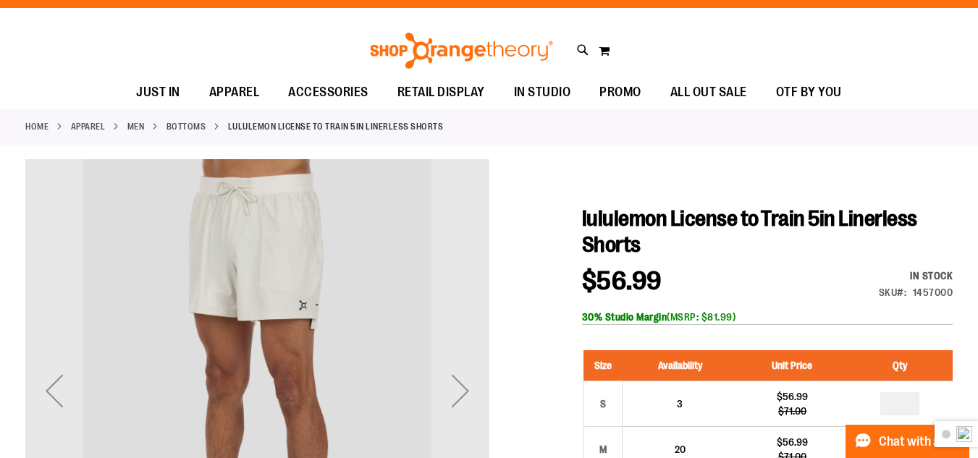
scroll to position [0, 0]
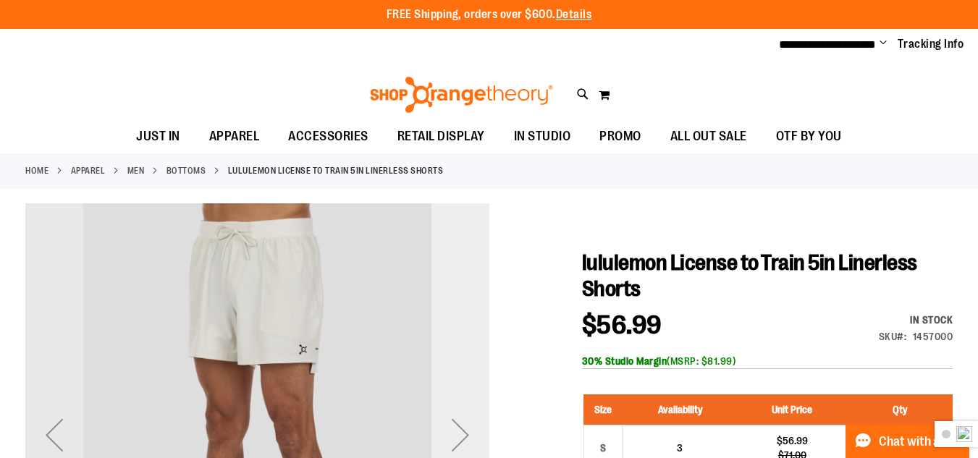
click at [456, 399] on div "Next" at bounding box center [461, 436] width 58 height 464
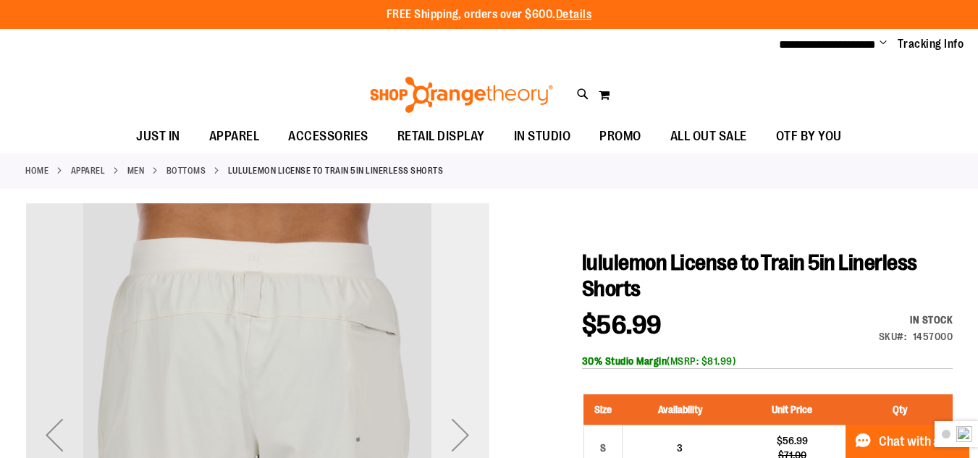
click at [461, 355] on div "Next" at bounding box center [461, 436] width 58 height 464
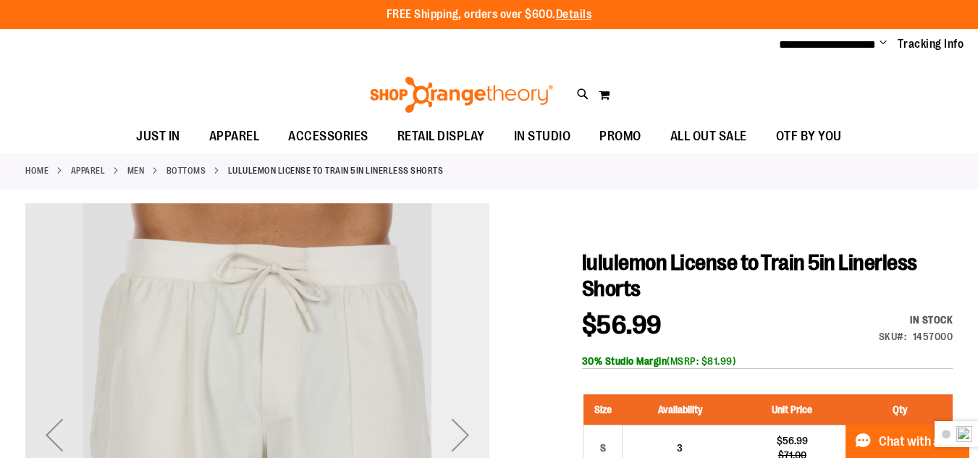
click at [462, 301] on div "Next" at bounding box center [461, 436] width 58 height 464
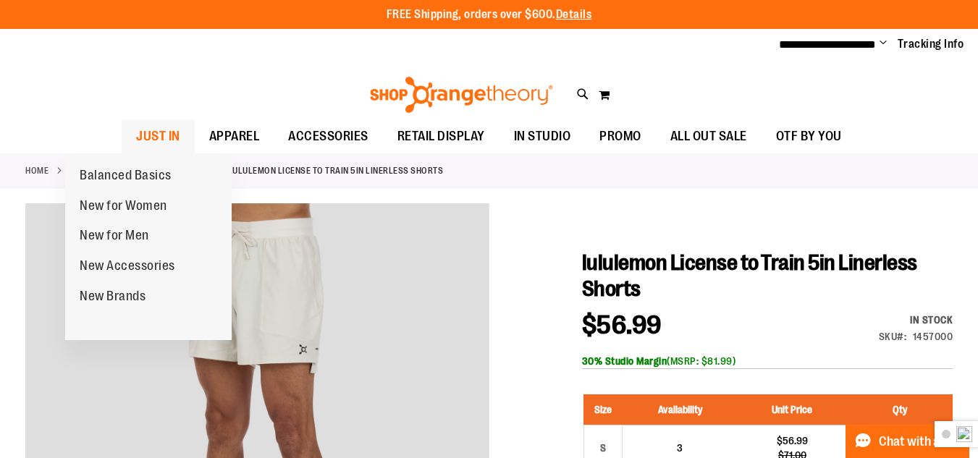
click at [136, 130] on span "JUST IN" at bounding box center [158, 136] width 44 height 33
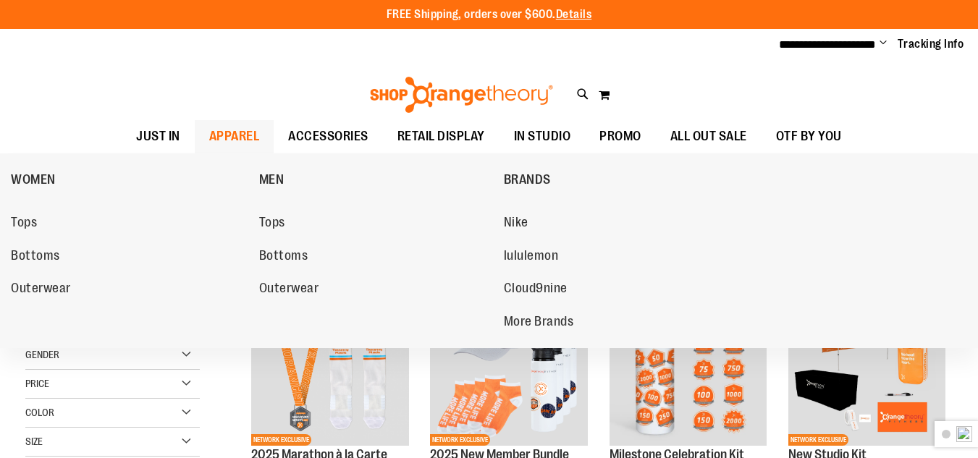
type input "**********"
click at [10, 220] on div "WOMEN Tops Bottoms Outerwear MEN Tops Bottoms Outerwear BRANDS Nike lululemon C…" at bounding box center [489, 251] width 978 height 195
click at [19, 220] on span "Tops" at bounding box center [24, 224] width 26 height 18
click at [20, 219] on span "Tops" at bounding box center [24, 224] width 26 height 18
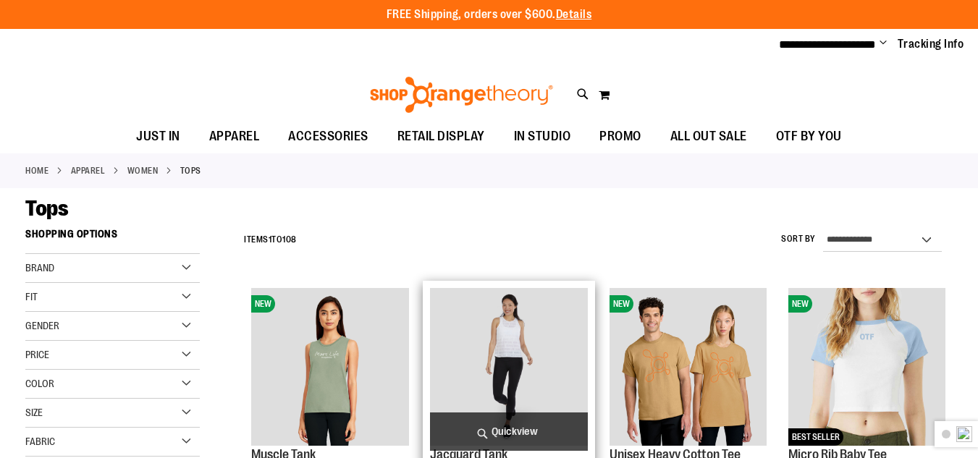
type input "**********"
click at [542, 329] on img "product" at bounding box center [508, 366] width 157 height 157
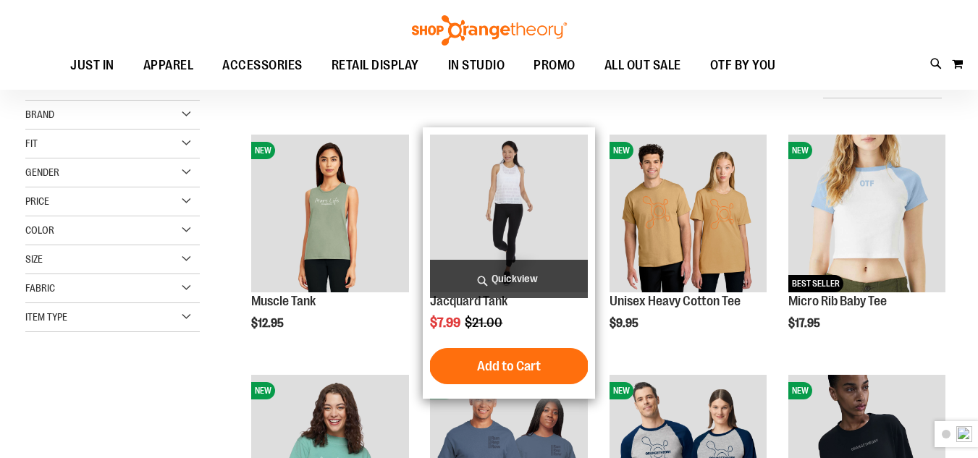
scroll to position [72, 0]
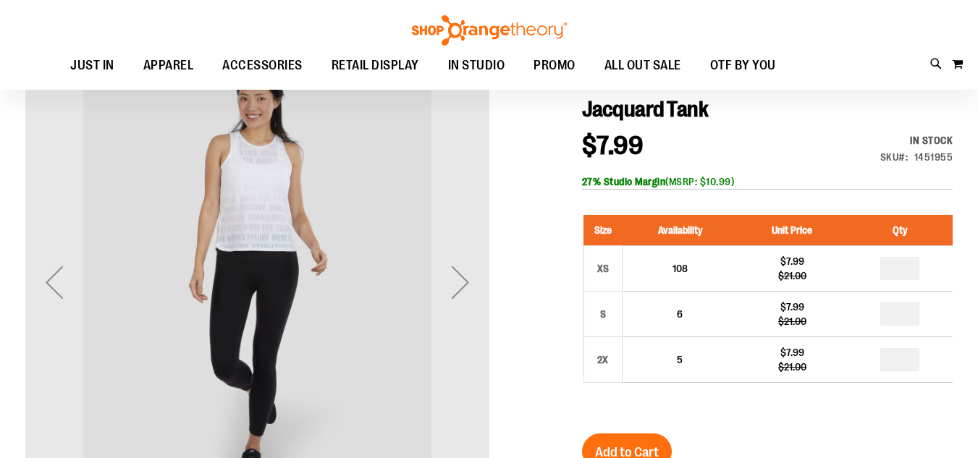
type input "**********"
click at [451, 249] on div "Next" at bounding box center [461, 282] width 58 height 464
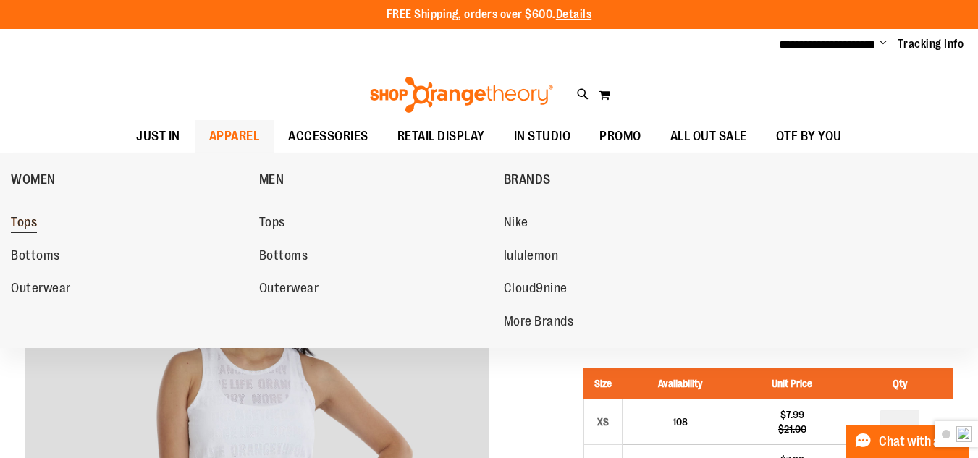
click at [42, 216] on link "Tops" at bounding box center [128, 223] width 234 height 26
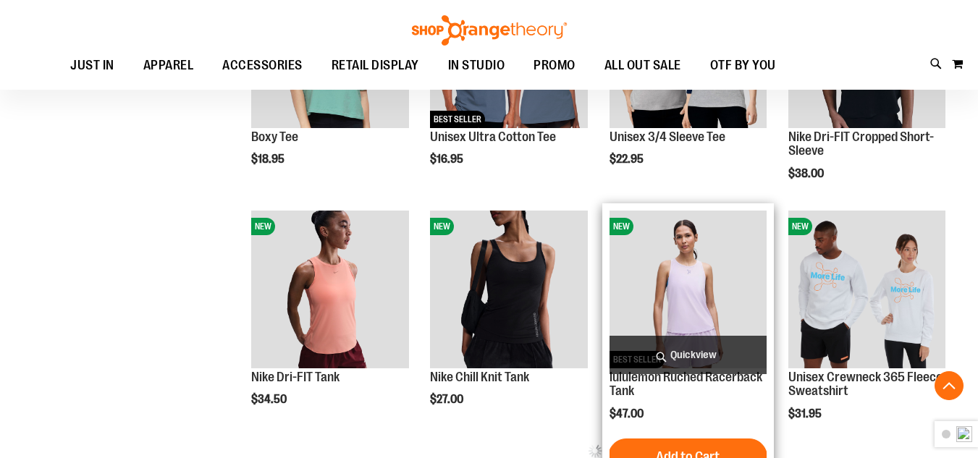
scroll to position [579, 0]
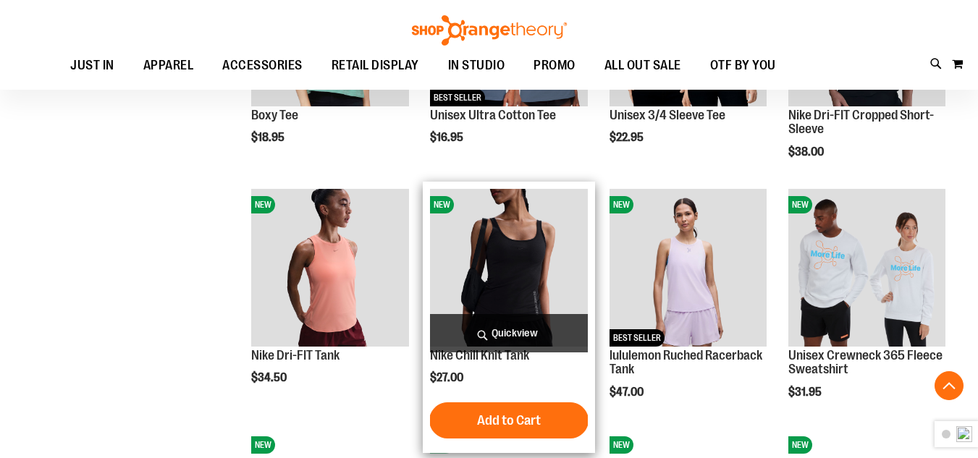
type input "**********"
click at [545, 238] on img "product" at bounding box center [508, 267] width 157 height 157
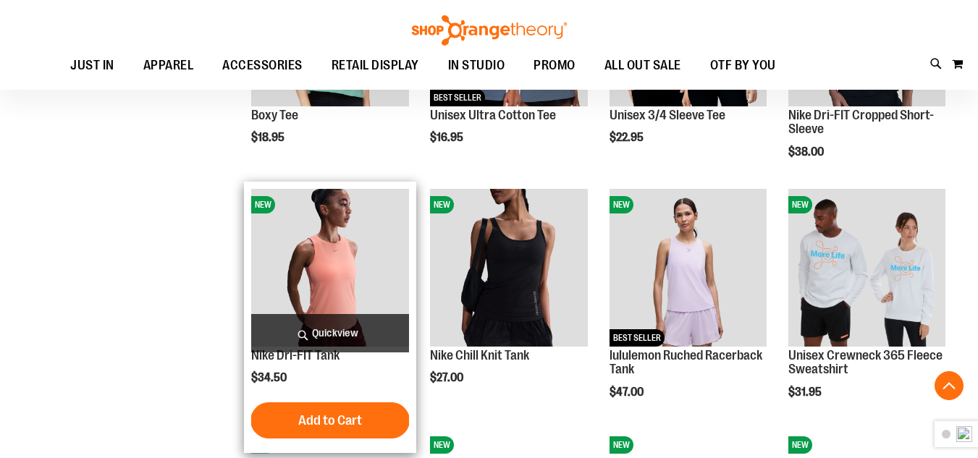
scroll to position [629, 0]
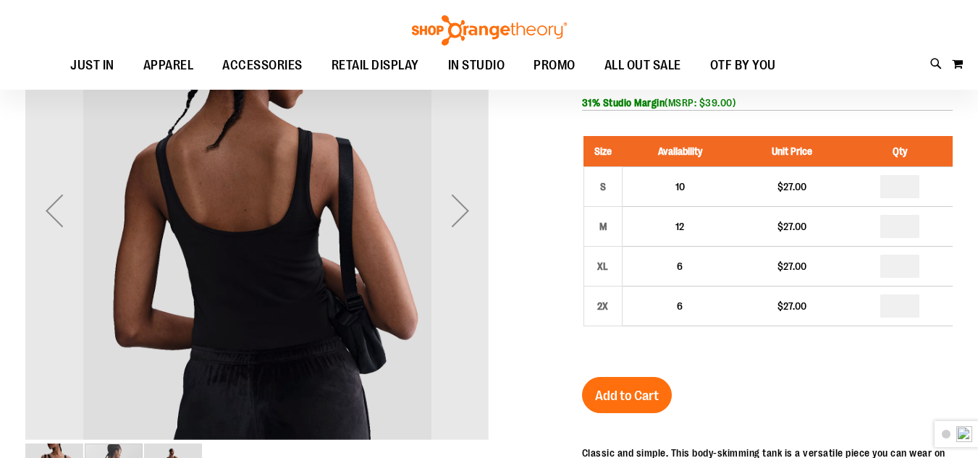
click at [470, 312] on div "Next" at bounding box center [461, 210] width 58 height 464
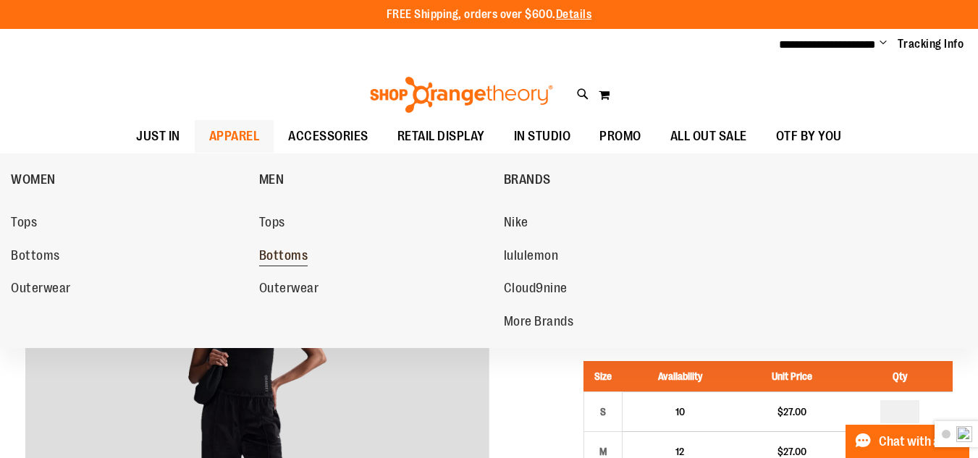
click at [288, 254] on span "Bottoms" at bounding box center [283, 257] width 49 height 18
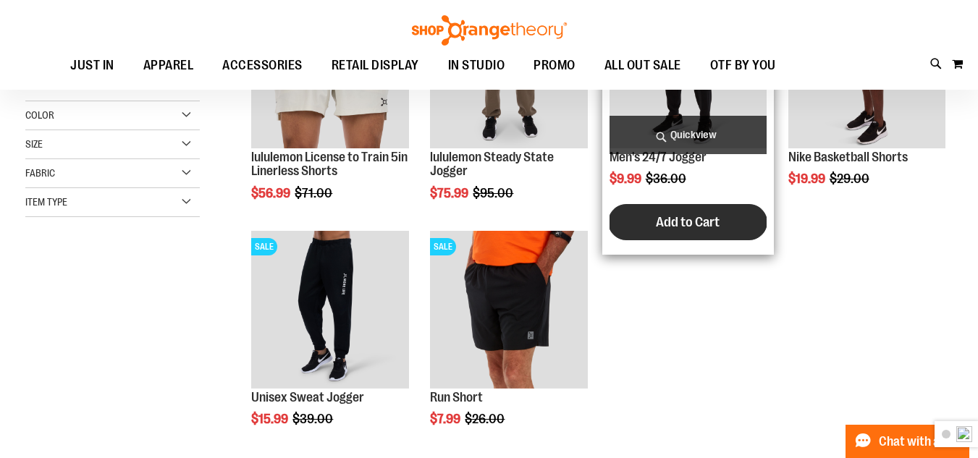
scroll to position [217, 0]
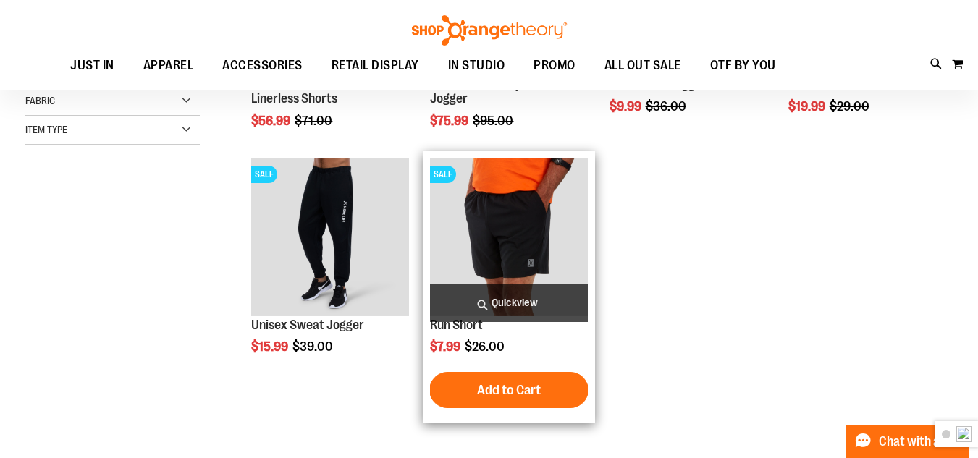
type input "**********"
click at [563, 224] on img "product" at bounding box center [508, 237] width 157 height 157
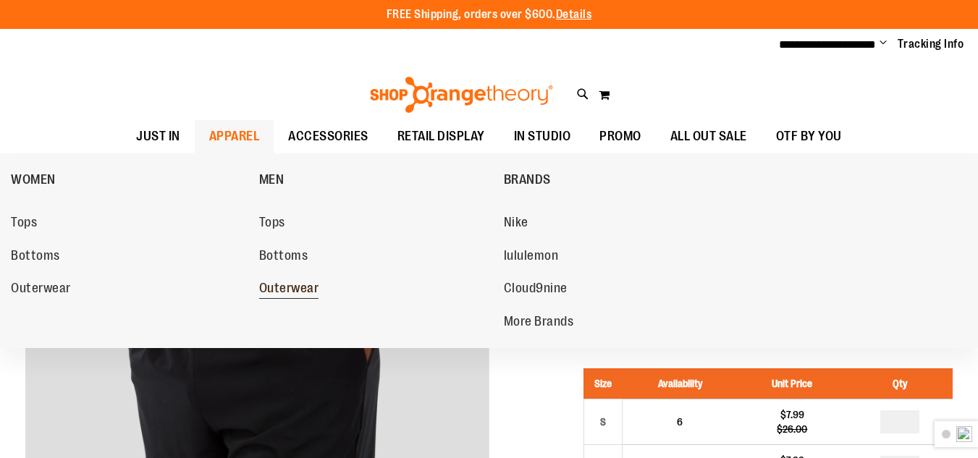
type input "**********"
click at [296, 285] on span "Outerwear" at bounding box center [289, 290] width 60 height 18
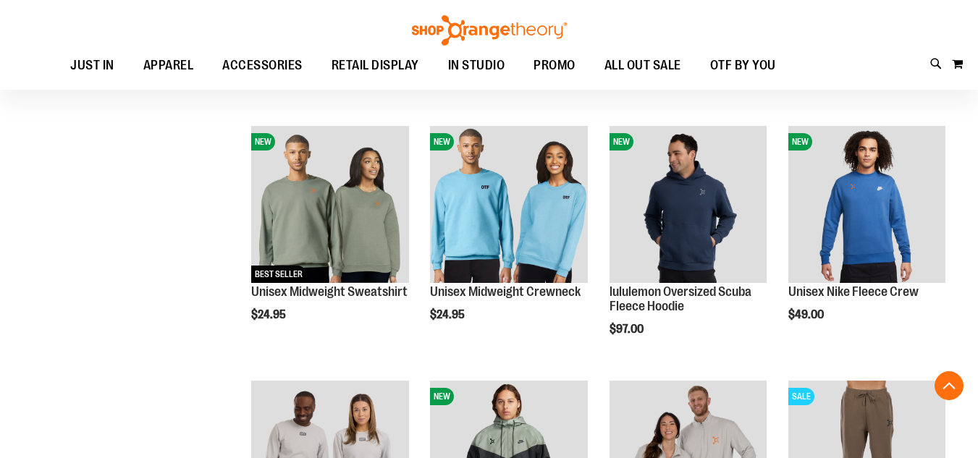
scroll to position [290, 0]
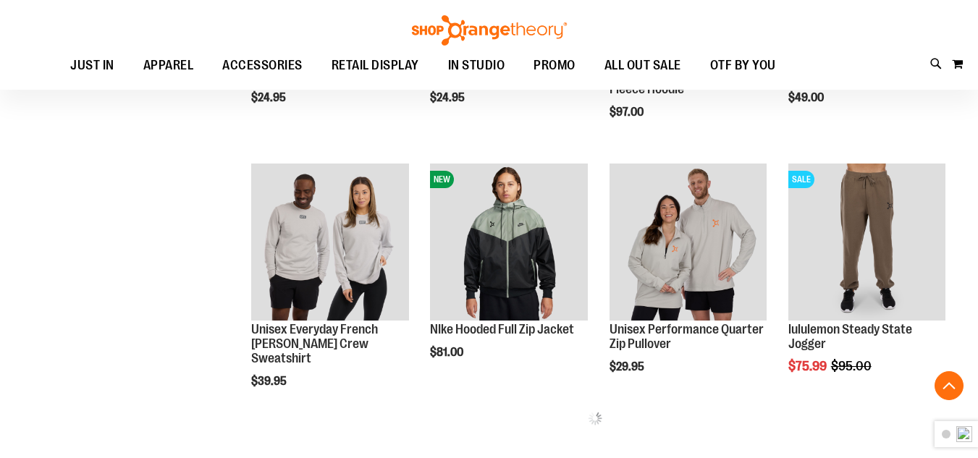
scroll to position [507, 0]
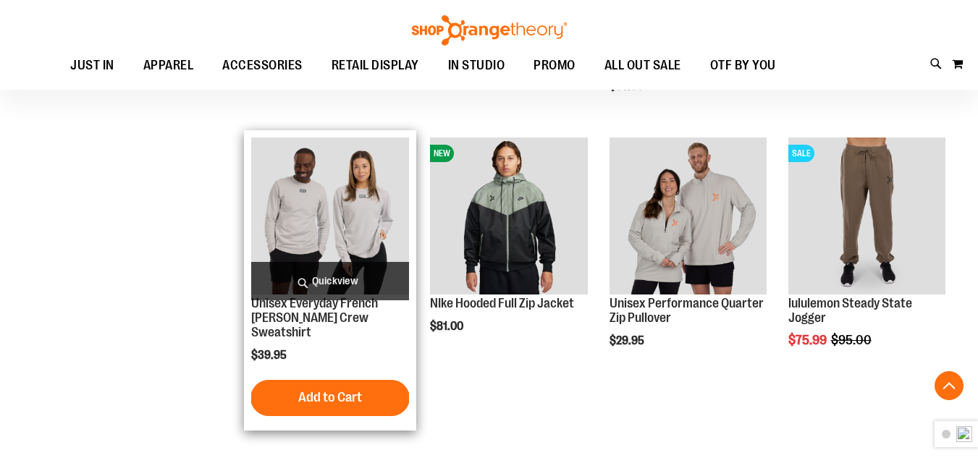
type input "**********"
click at [310, 213] on img "product" at bounding box center [329, 216] width 157 height 157
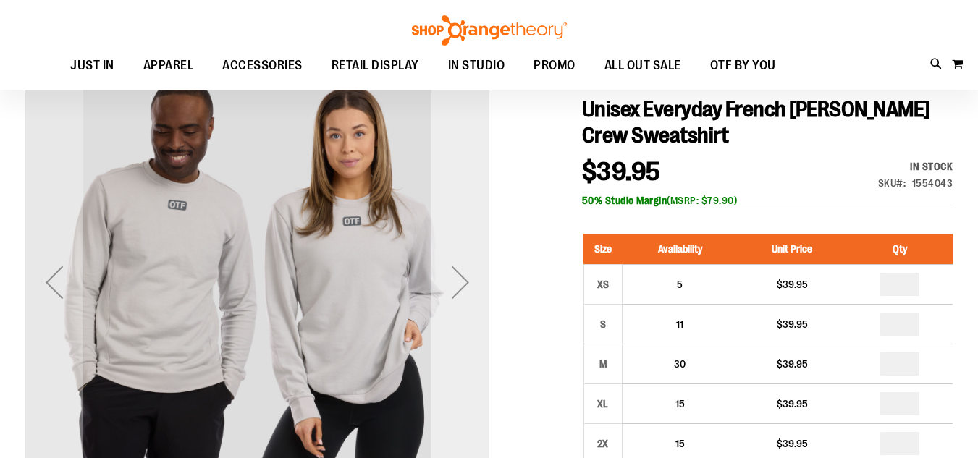
type input "**********"
click at [487, 256] on div "Next" at bounding box center [461, 282] width 58 height 464
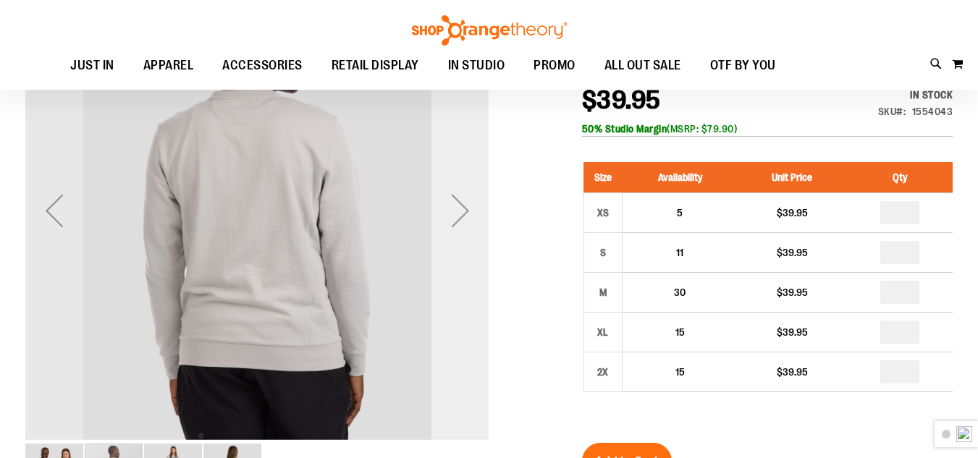
click at [485, 255] on div "Next" at bounding box center [461, 210] width 58 height 464
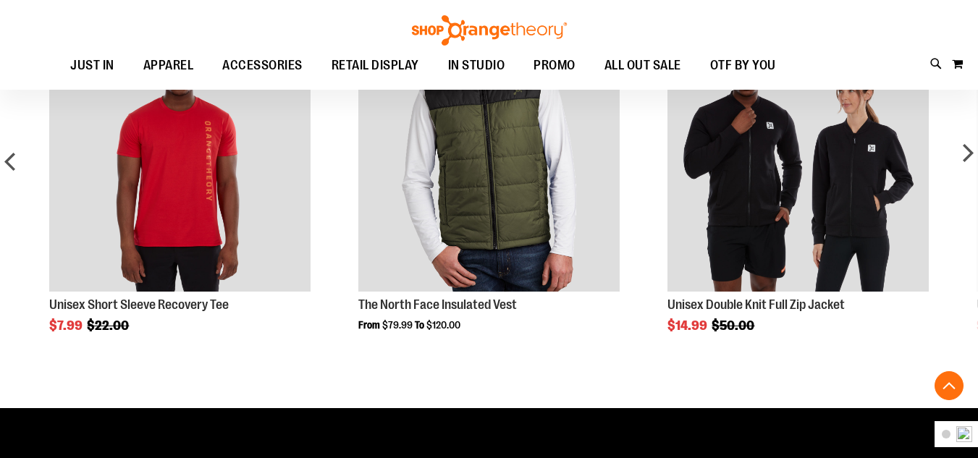
scroll to position [796, 0]
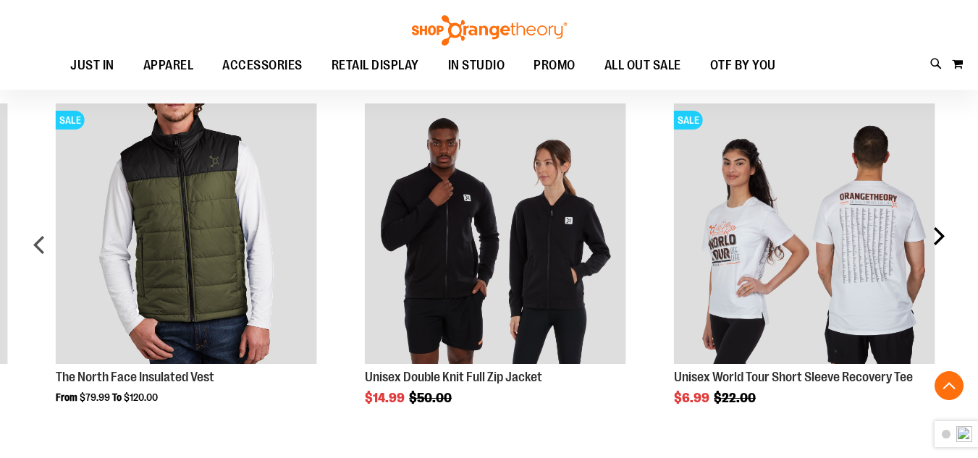
scroll to position [795, 0]
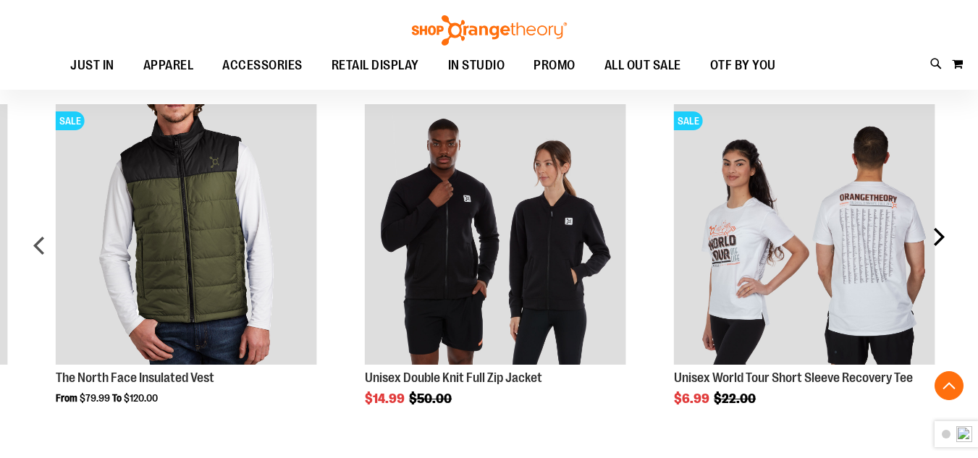
click at [953, 238] on div "SALE Unisex World Tour Short Sleeve Recovery Tee $6.99 Regular Price $22.00" at bounding box center [804, 264] width 309 height 334
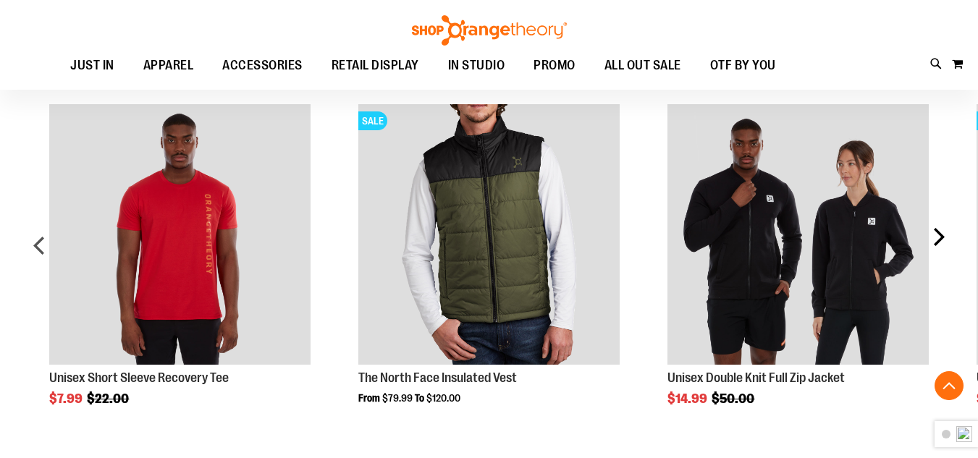
click at [931, 237] on div "next" at bounding box center [938, 251] width 29 height 337
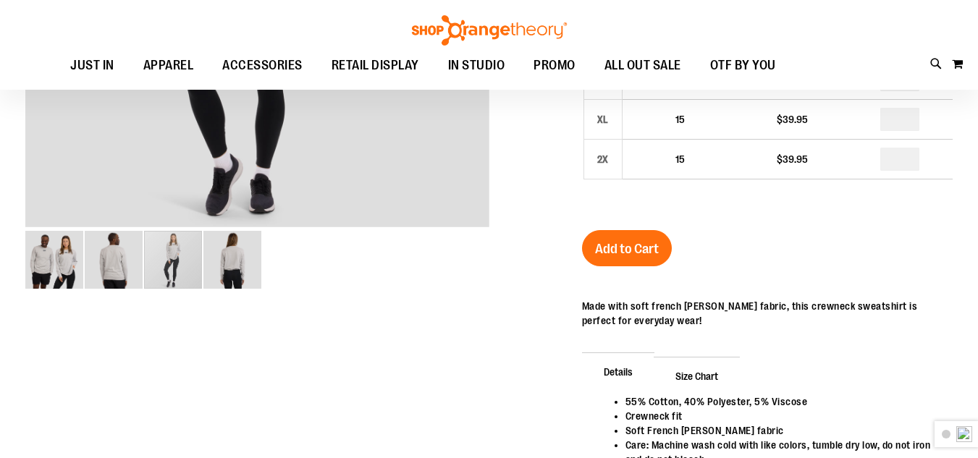
scroll to position [0, 0]
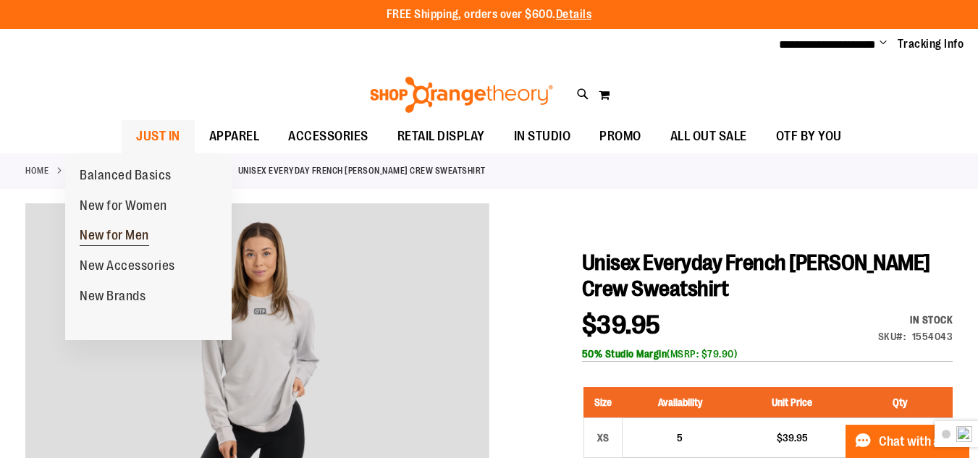
click at [129, 229] on span "New for Men" at bounding box center [115, 237] width 70 height 18
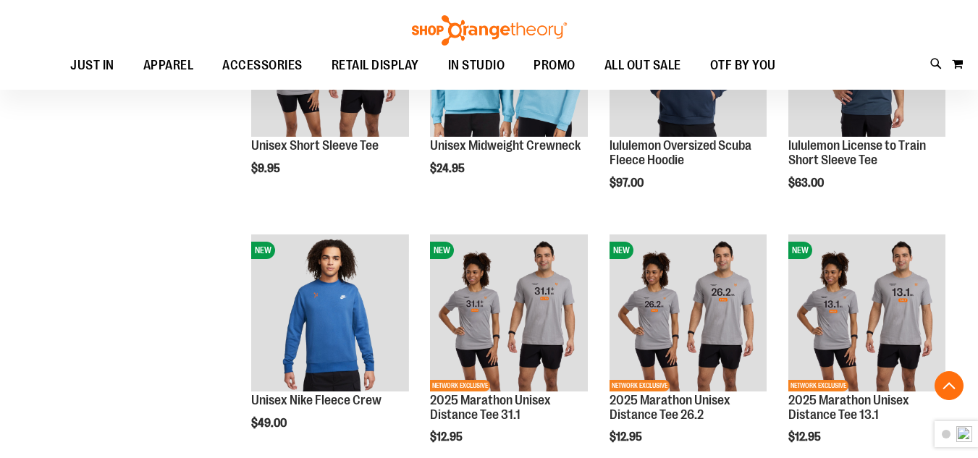
scroll to position [942, 0]
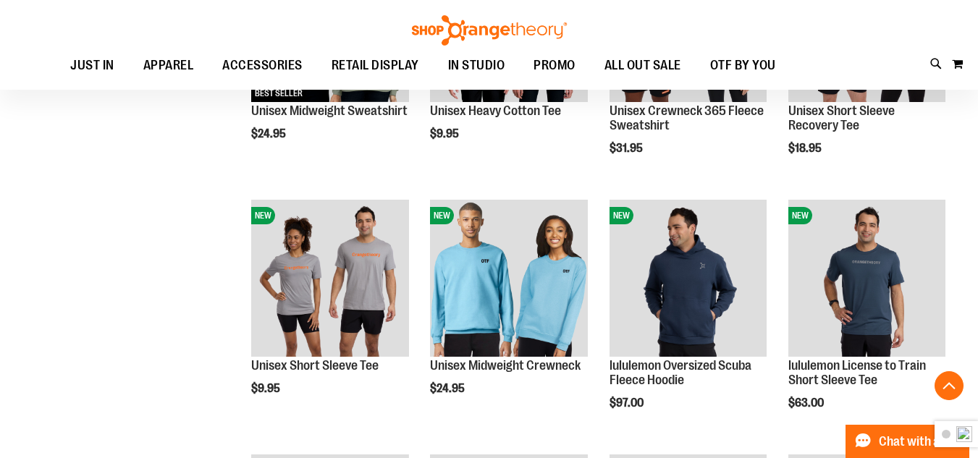
scroll to position [507, 0]
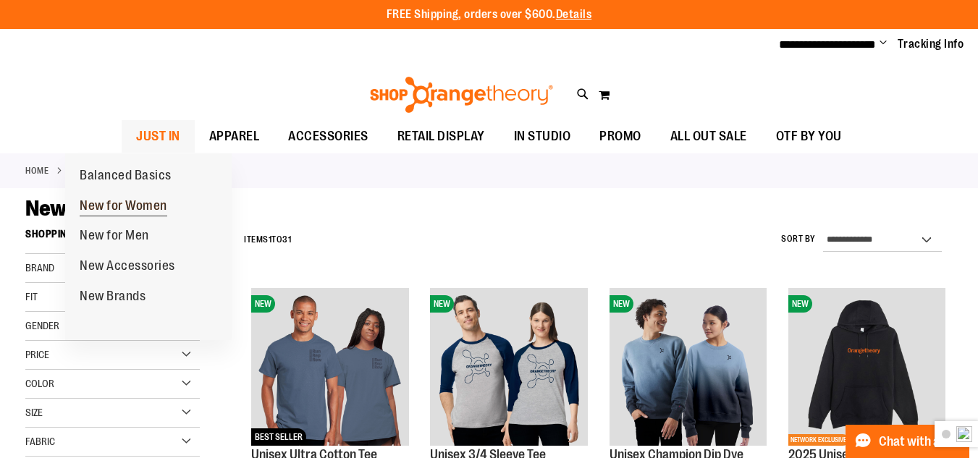
type input "**********"
click at [129, 207] on span "New for Women" at bounding box center [124, 207] width 88 height 18
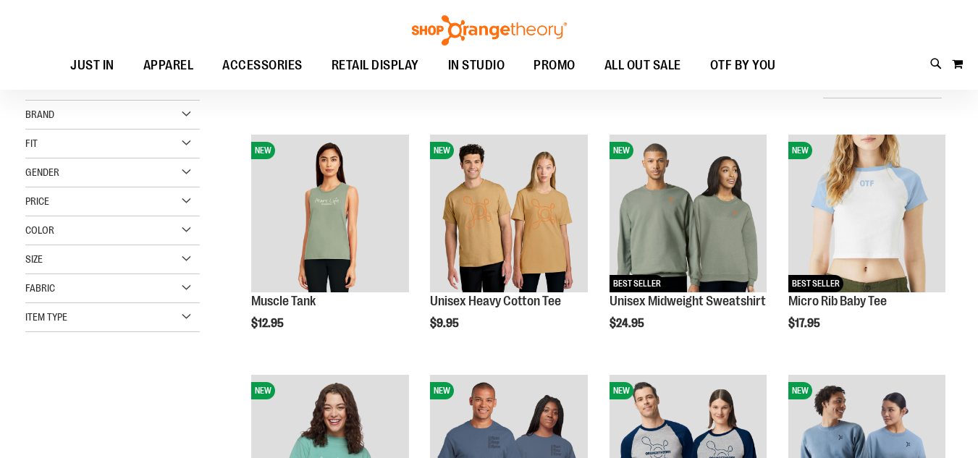
scroll to position [145, 0]
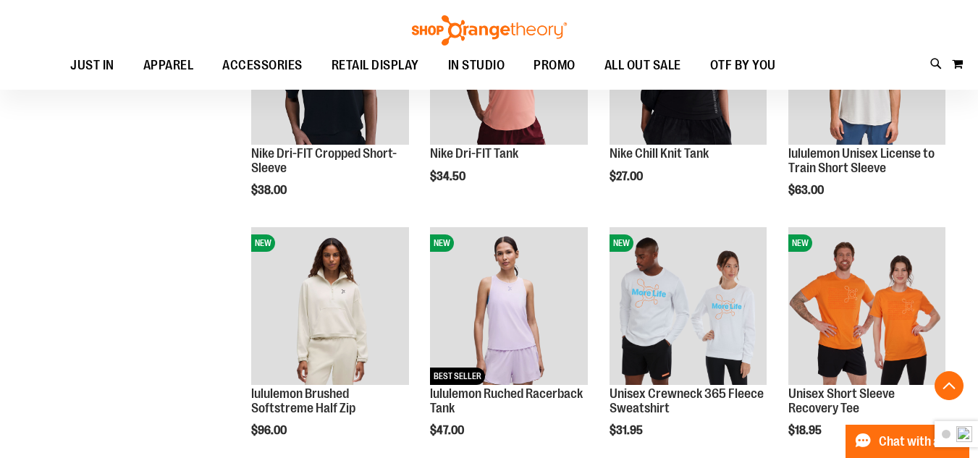
scroll to position [942, 0]
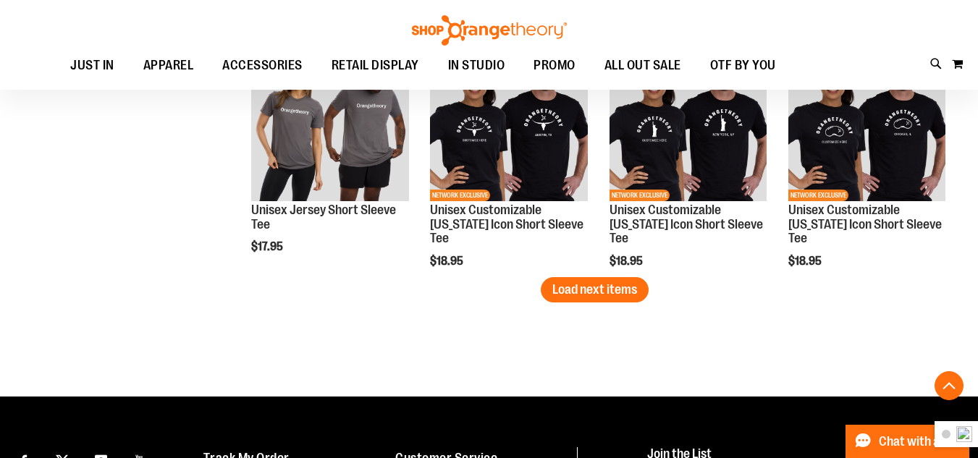
scroll to position [2028, 0]
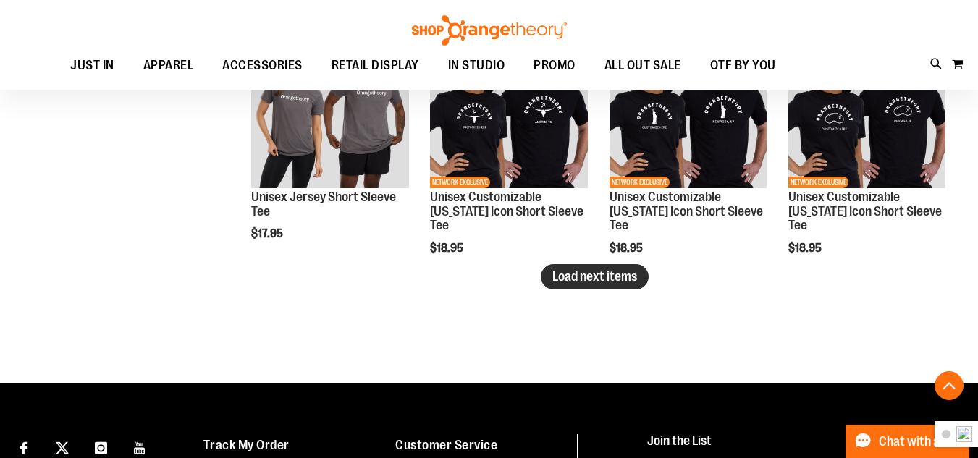
type input "**********"
click at [601, 277] on span "Load next items" at bounding box center [595, 276] width 85 height 14
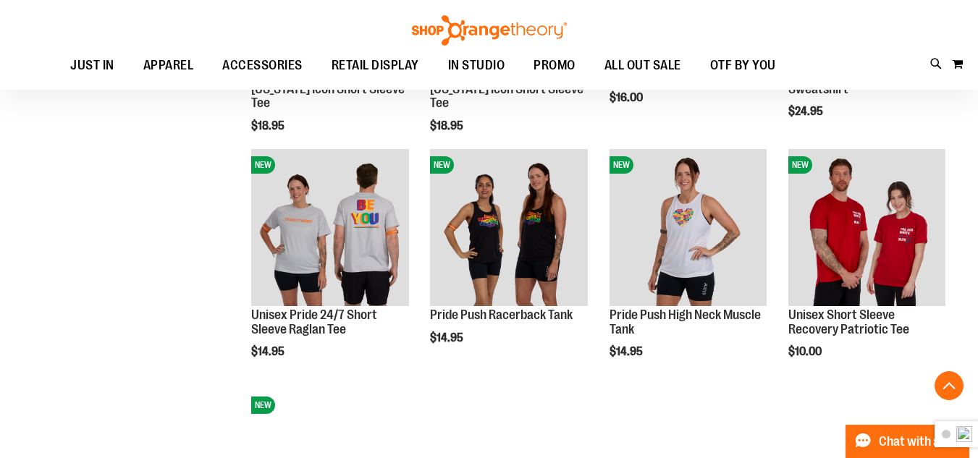
scroll to position [2390, 0]
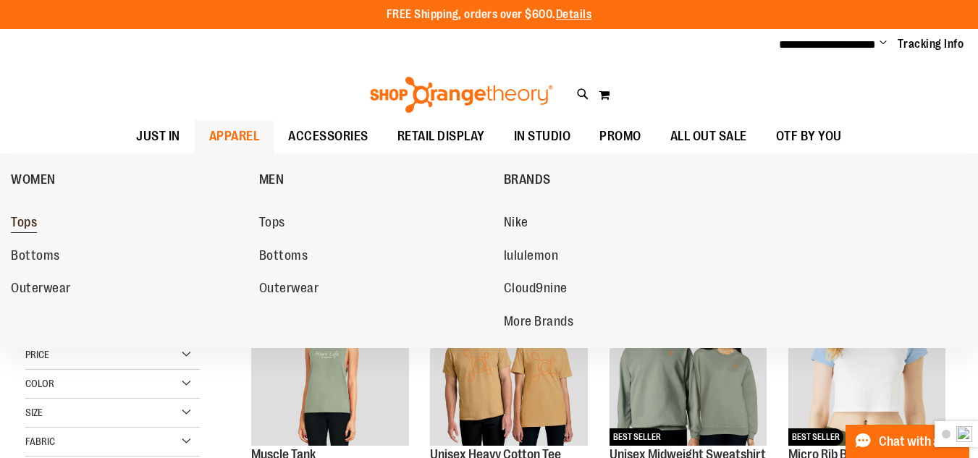
click at [45, 223] on link "Tops" at bounding box center [128, 223] width 234 height 26
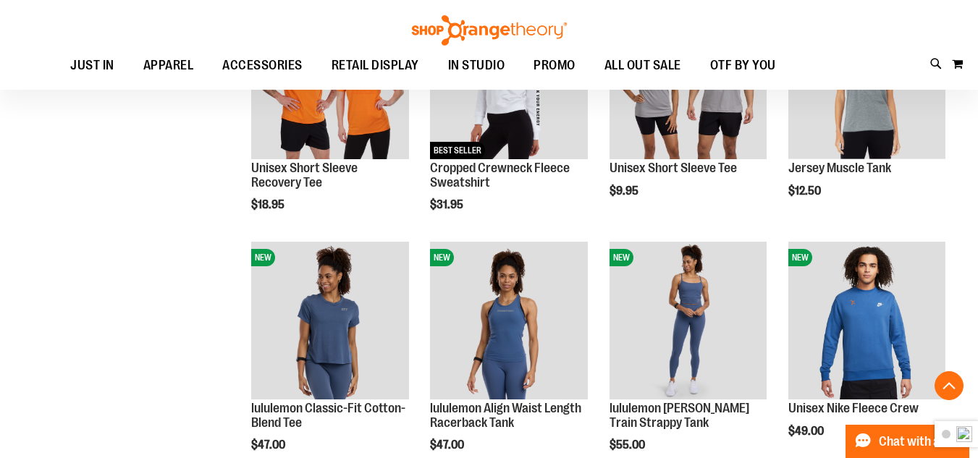
scroll to position [941, 0]
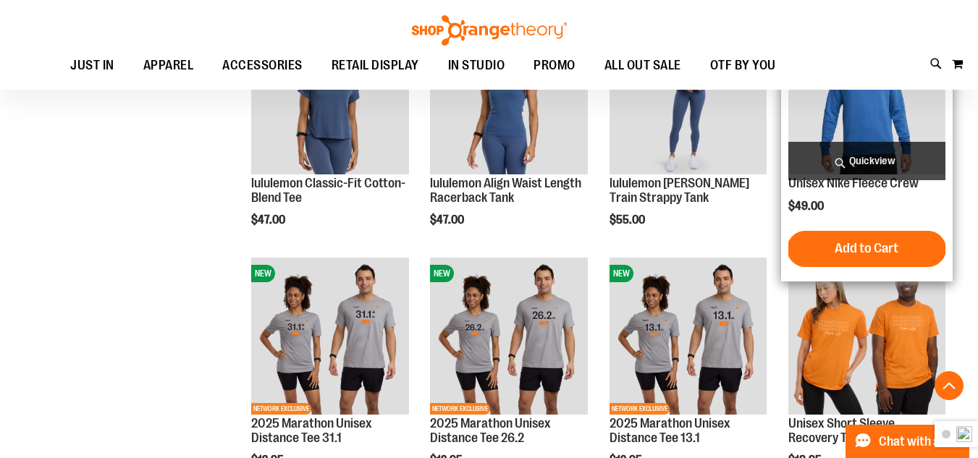
scroll to position [1086, 0]
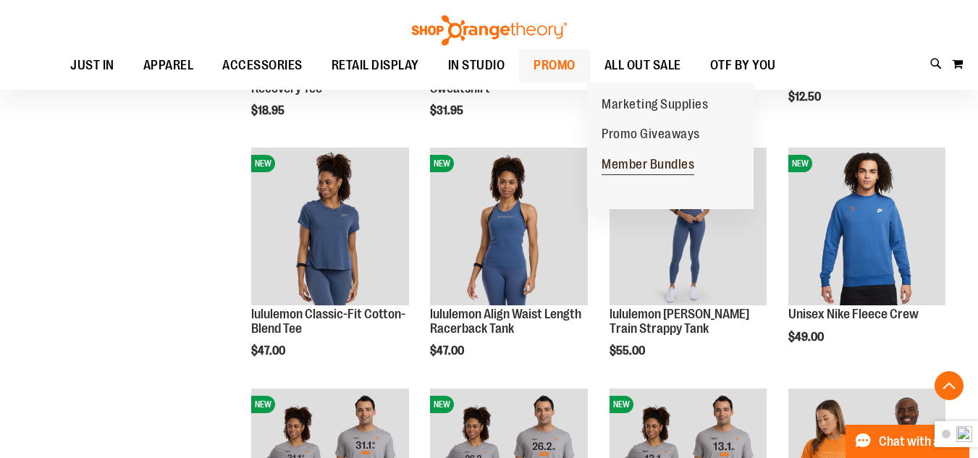
scroll to position [941, 0]
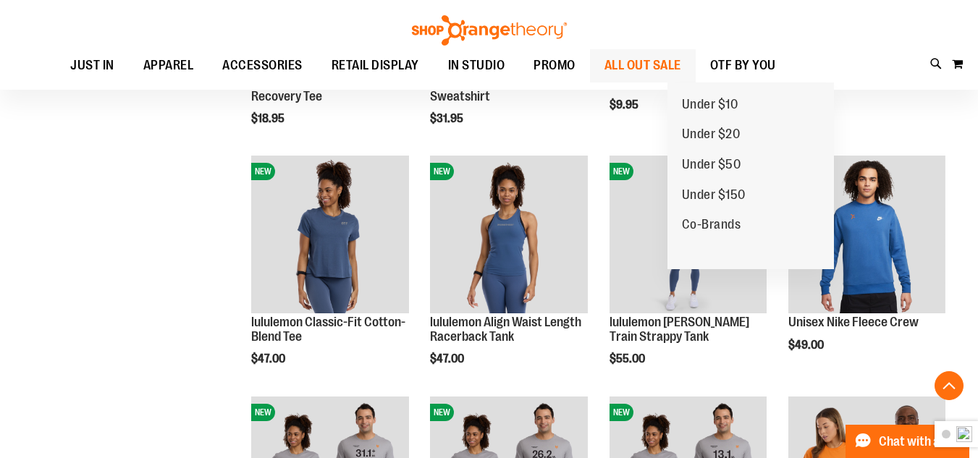
type input "**********"
click at [682, 72] on span "ALL OUT SALE" at bounding box center [643, 65] width 77 height 33
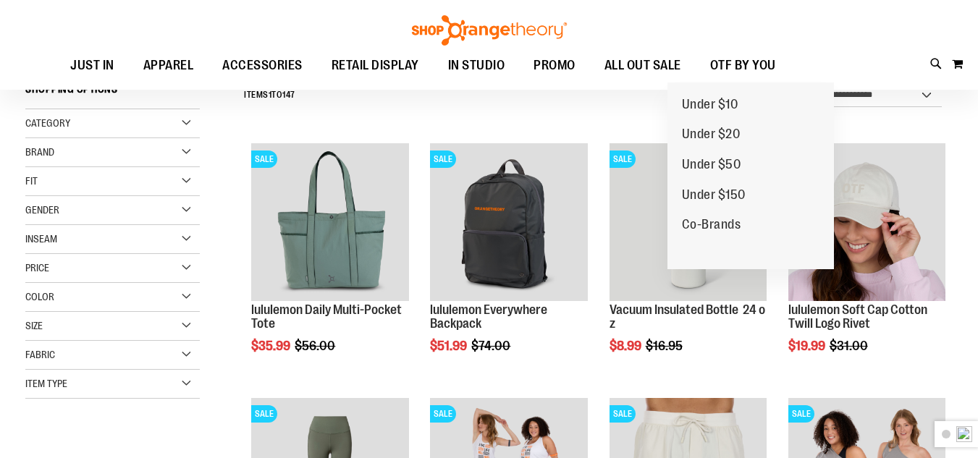
scroll to position [217, 0]
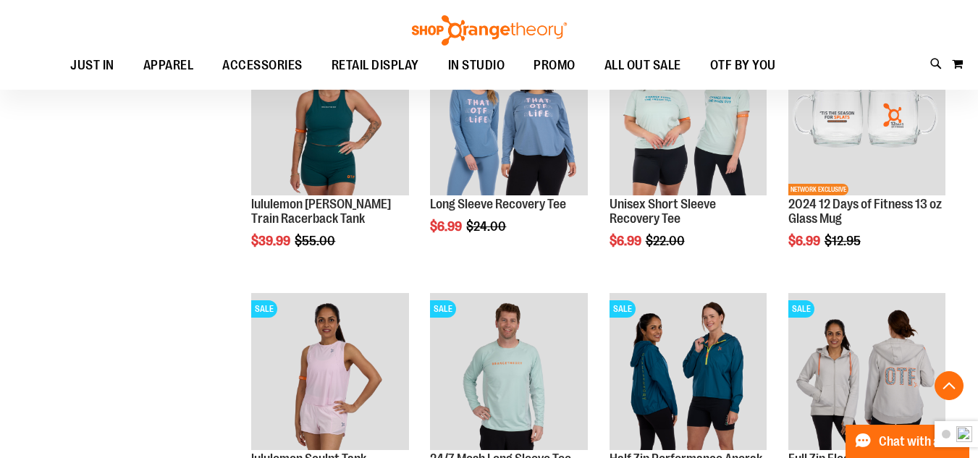
scroll to position [1086, 0]
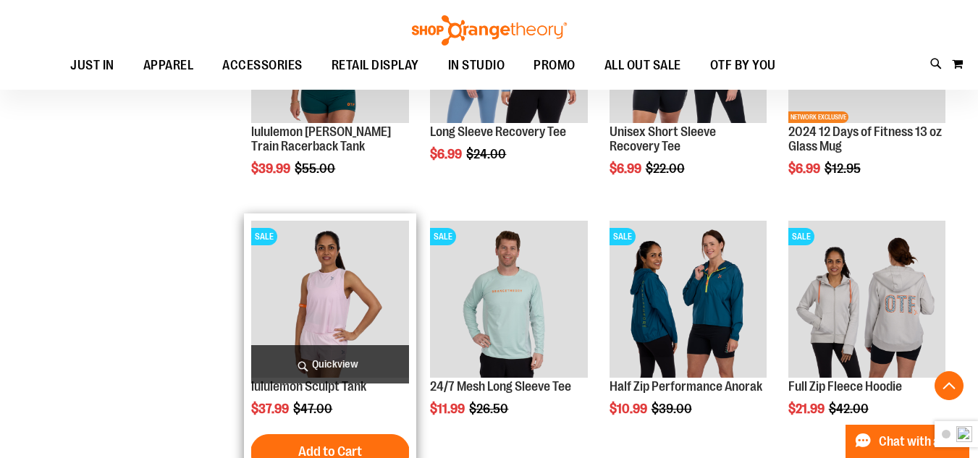
type input "**********"
click at [327, 282] on img "product" at bounding box center [329, 299] width 157 height 157
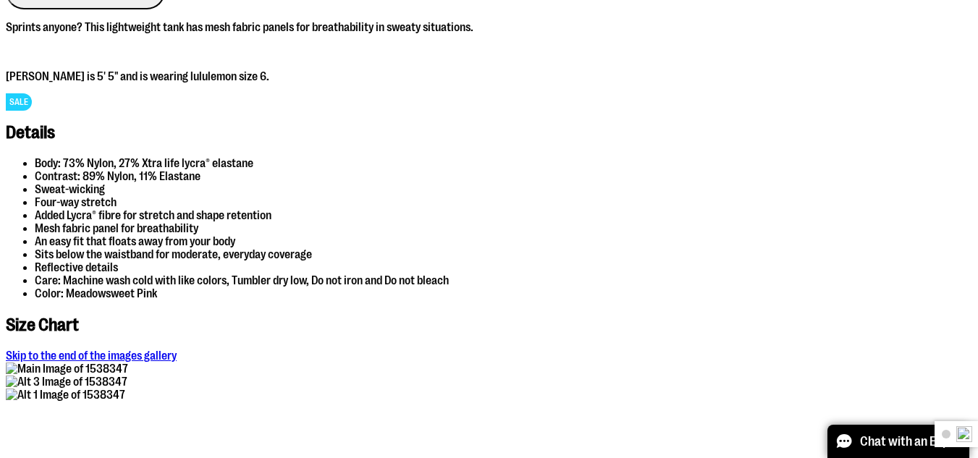
scroll to position [941, 0]
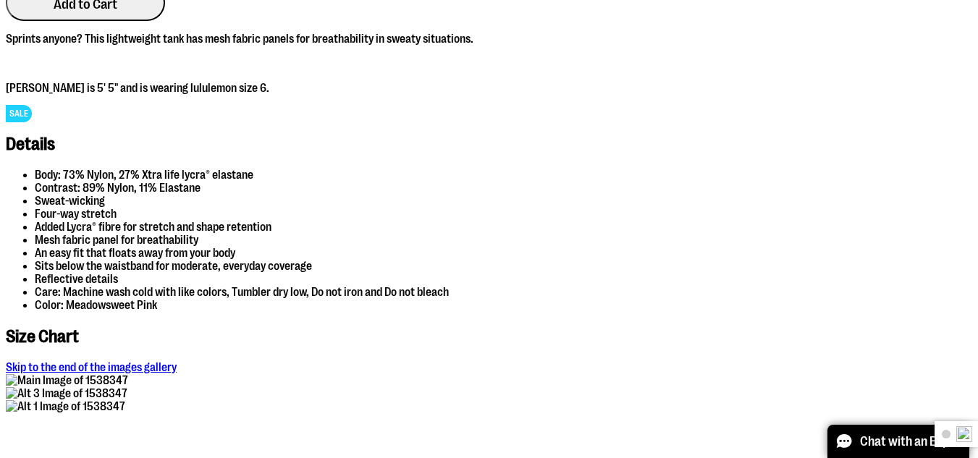
type input "**********"
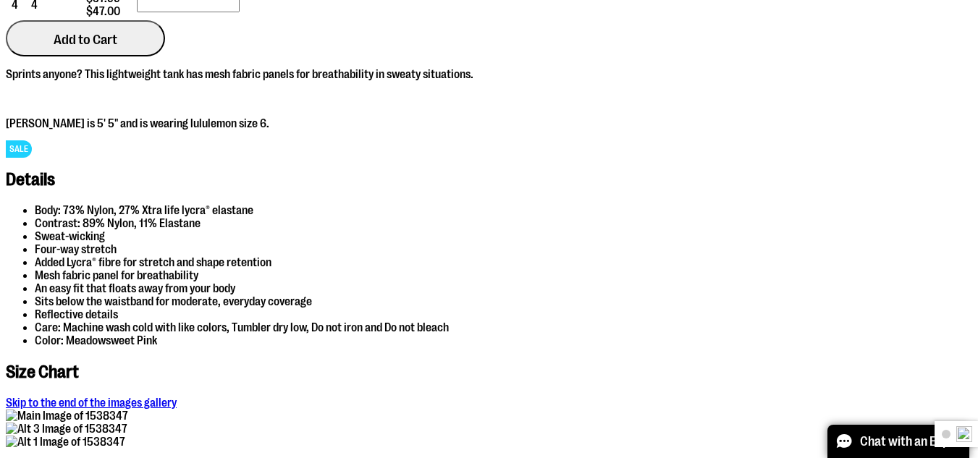
scroll to position [868, 0]
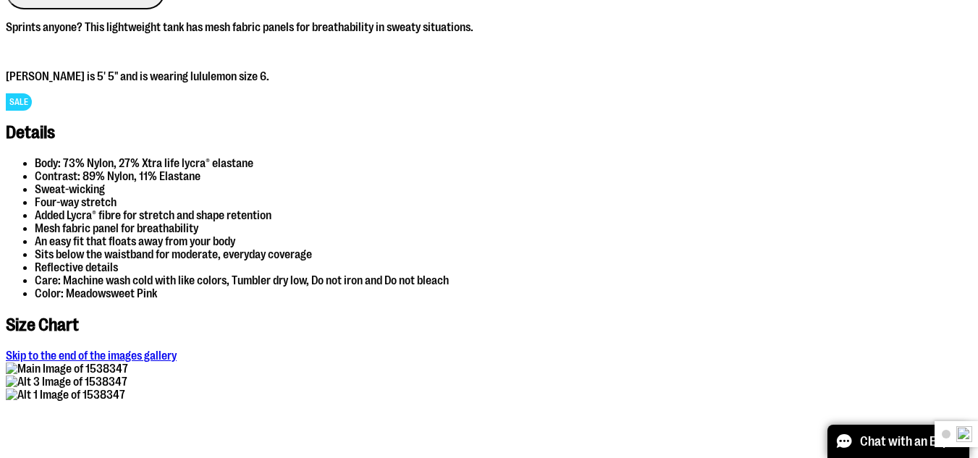
scroll to position [1013, 0]
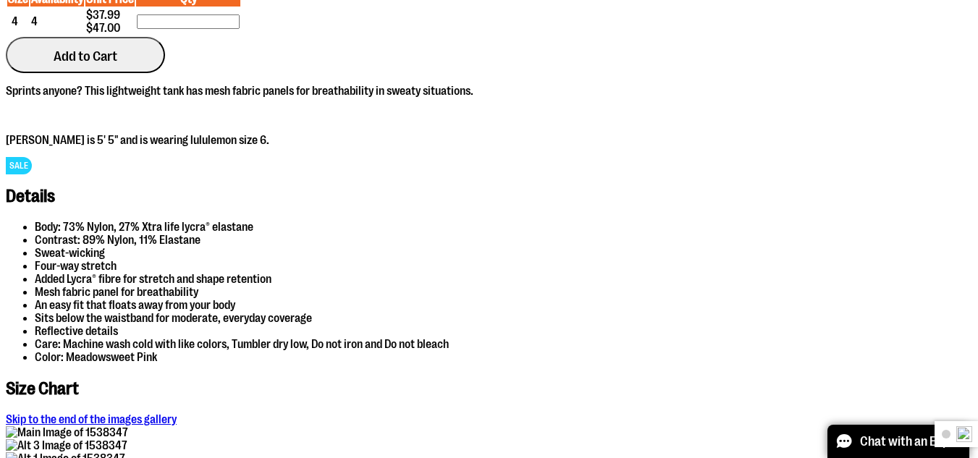
scroll to position [868, 0]
